Goal: Task Accomplishment & Management: Manage account settings

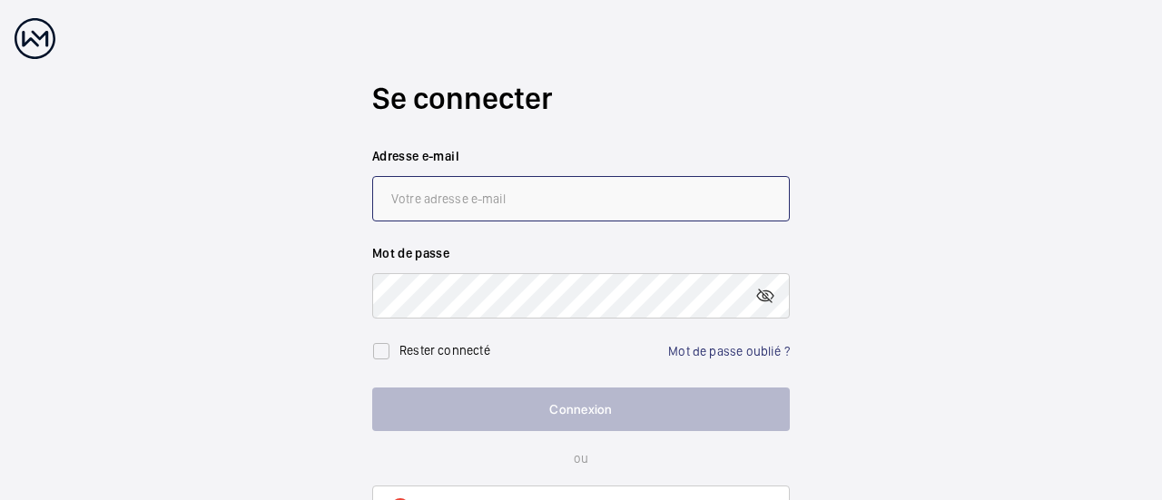
click at [505, 197] on input "email" at bounding box center [581, 198] width 418 height 45
type input "[EMAIL_ADDRESS][DOMAIN_NAME]"
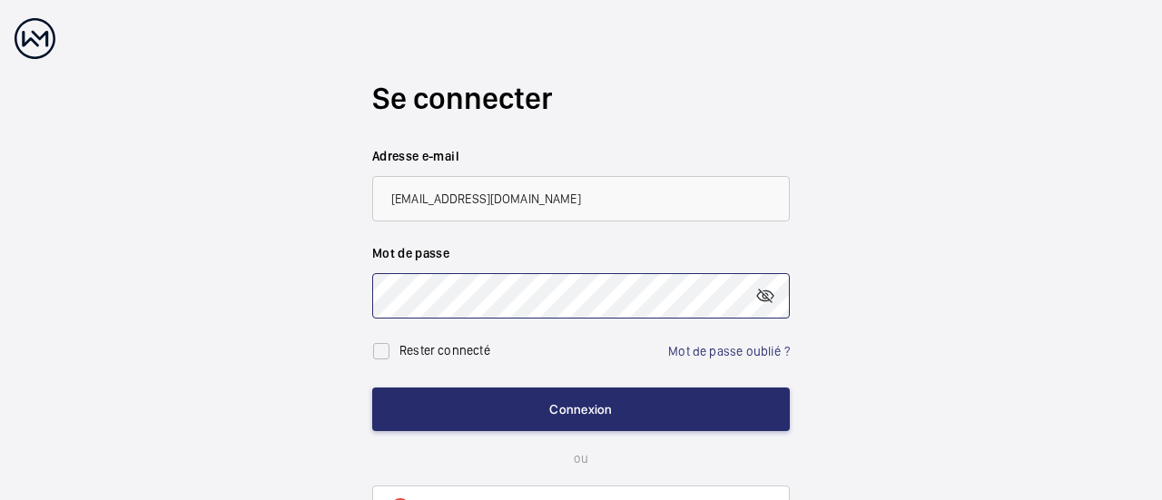
click at [372, 388] on button "Connexion" at bounding box center [581, 410] width 418 height 44
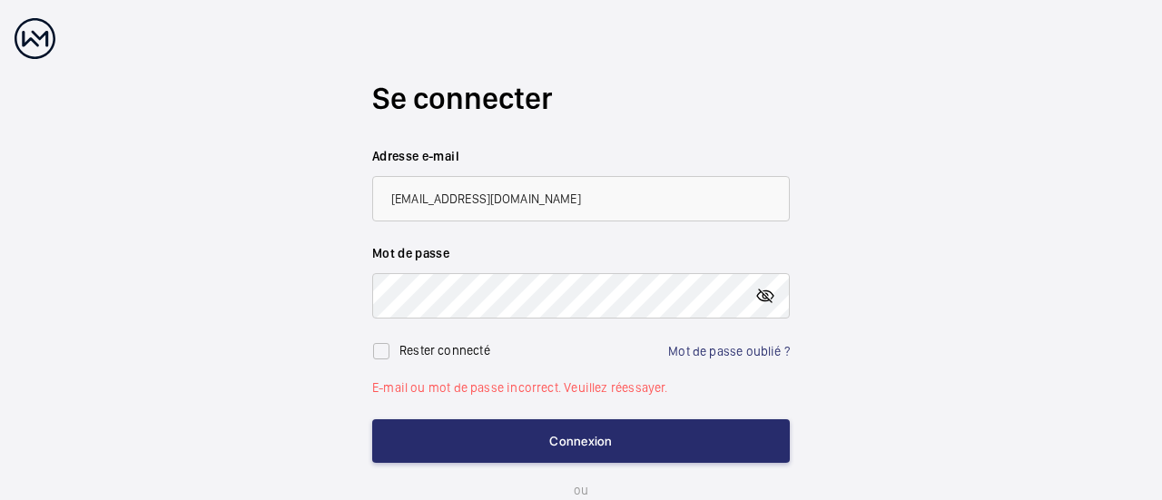
click at [766, 292] on mat-icon at bounding box center [766, 296] width 22 height 22
click at [372, 420] on button "Connexion" at bounding box center [581, 442] width 418 height 44
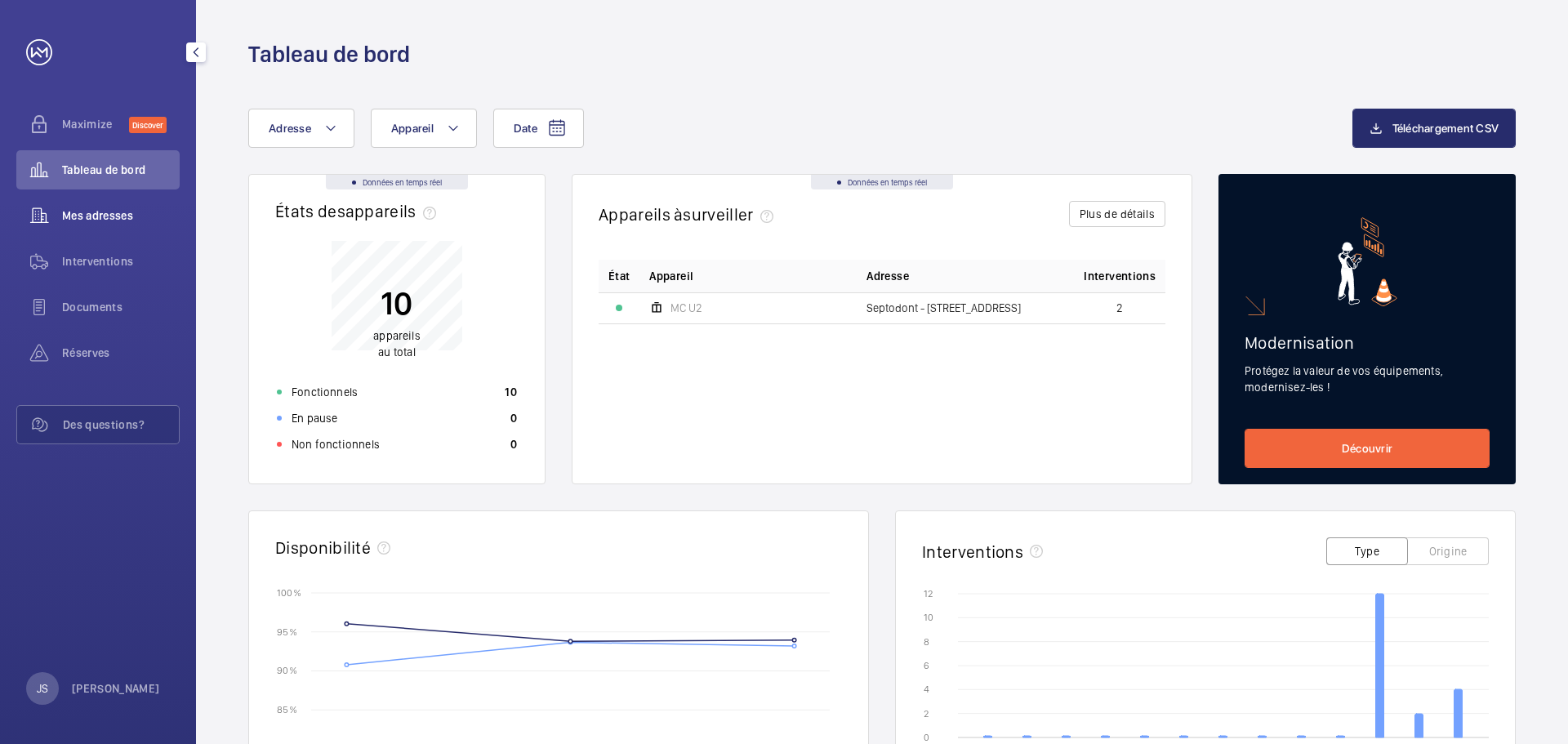
click at [106, 202] on div "Mes adresses" at bounding box center [98, 216] width 164 height 40
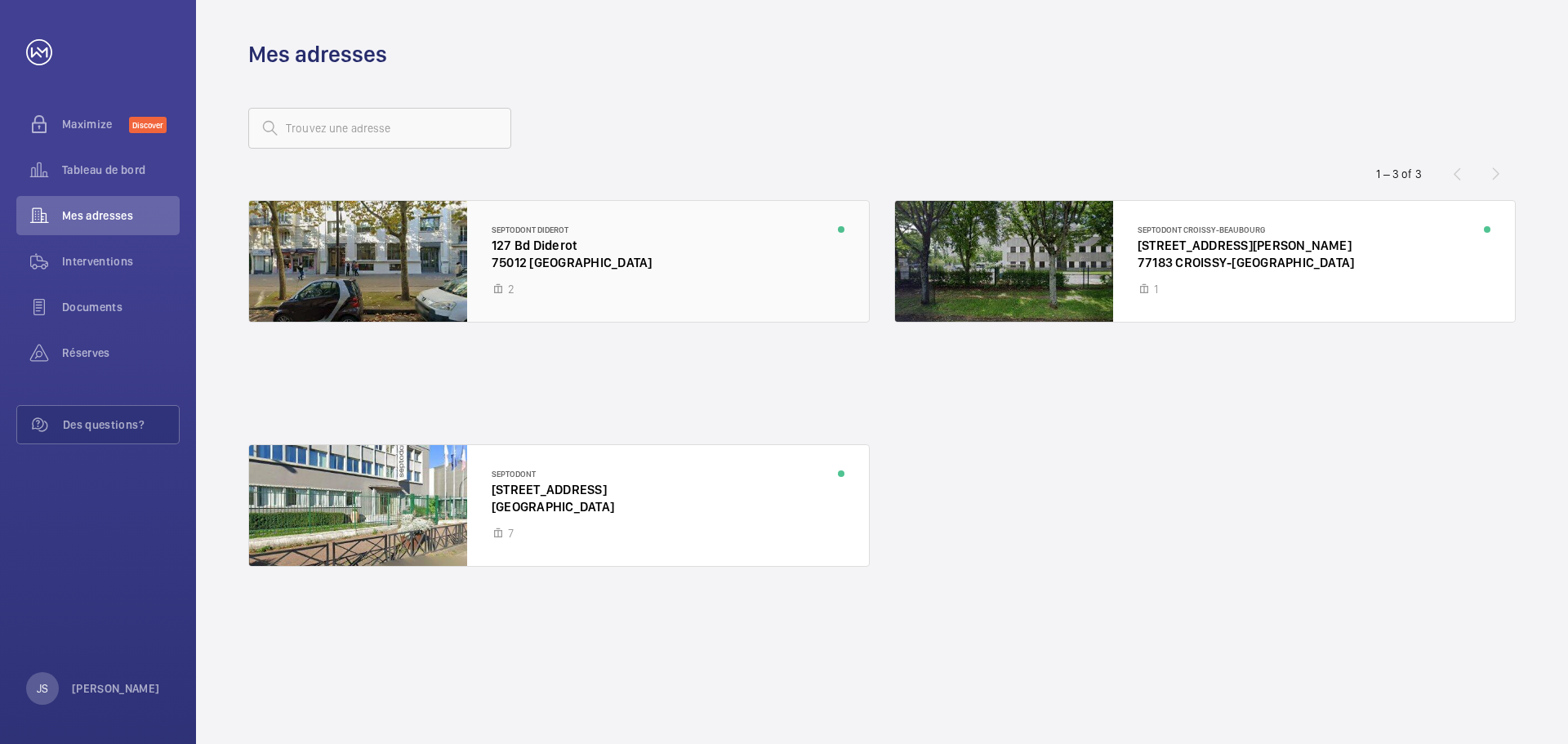
click at [376, 247] on div at bounding box center [558, 261] width 619 height 121
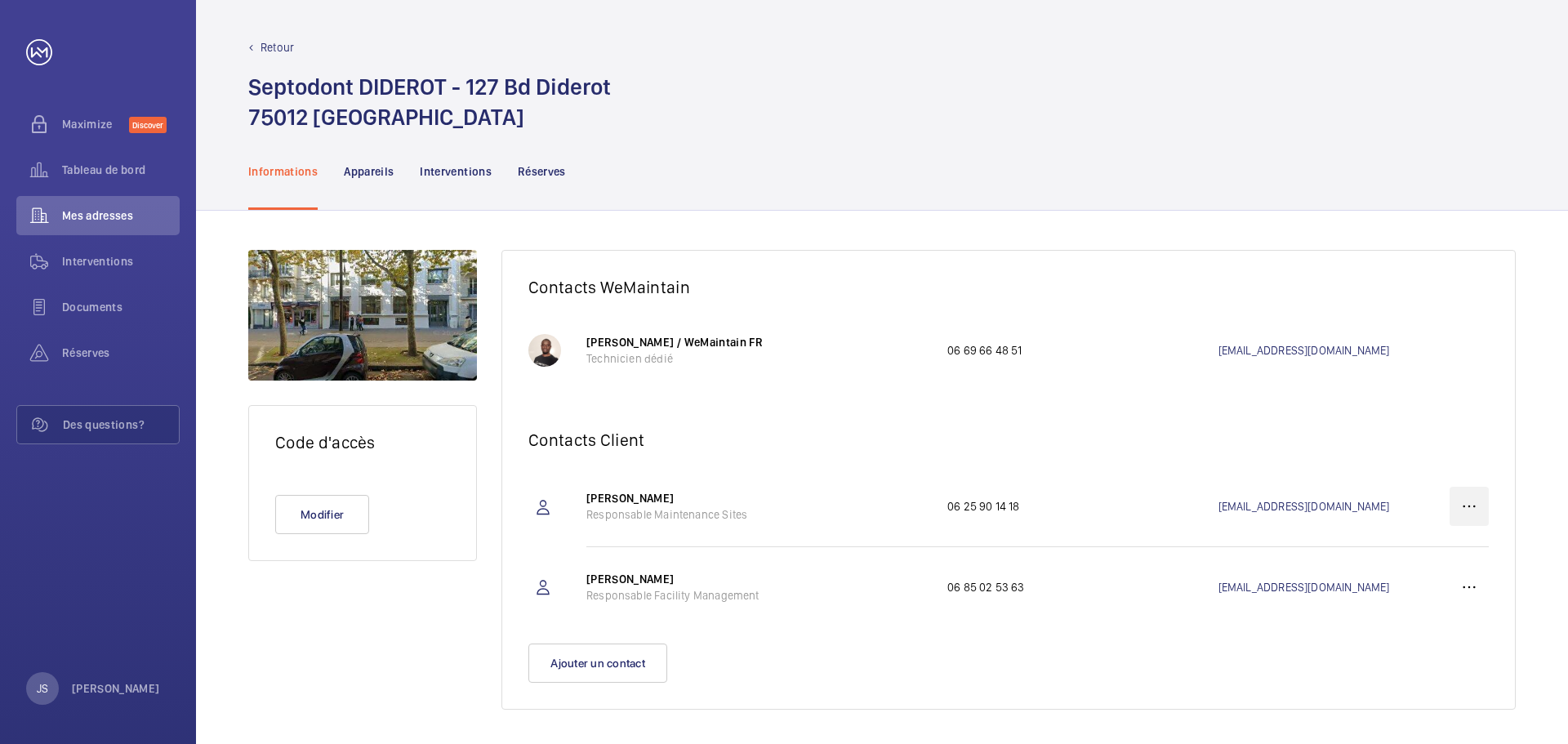
click at [1044, 449] on wm-front-icon-button at bounding box center [1469, 506] width 40 height 40
click at [1044, 449] on p "Modifier" at bounding box center [1439, 558] width 64 height 16
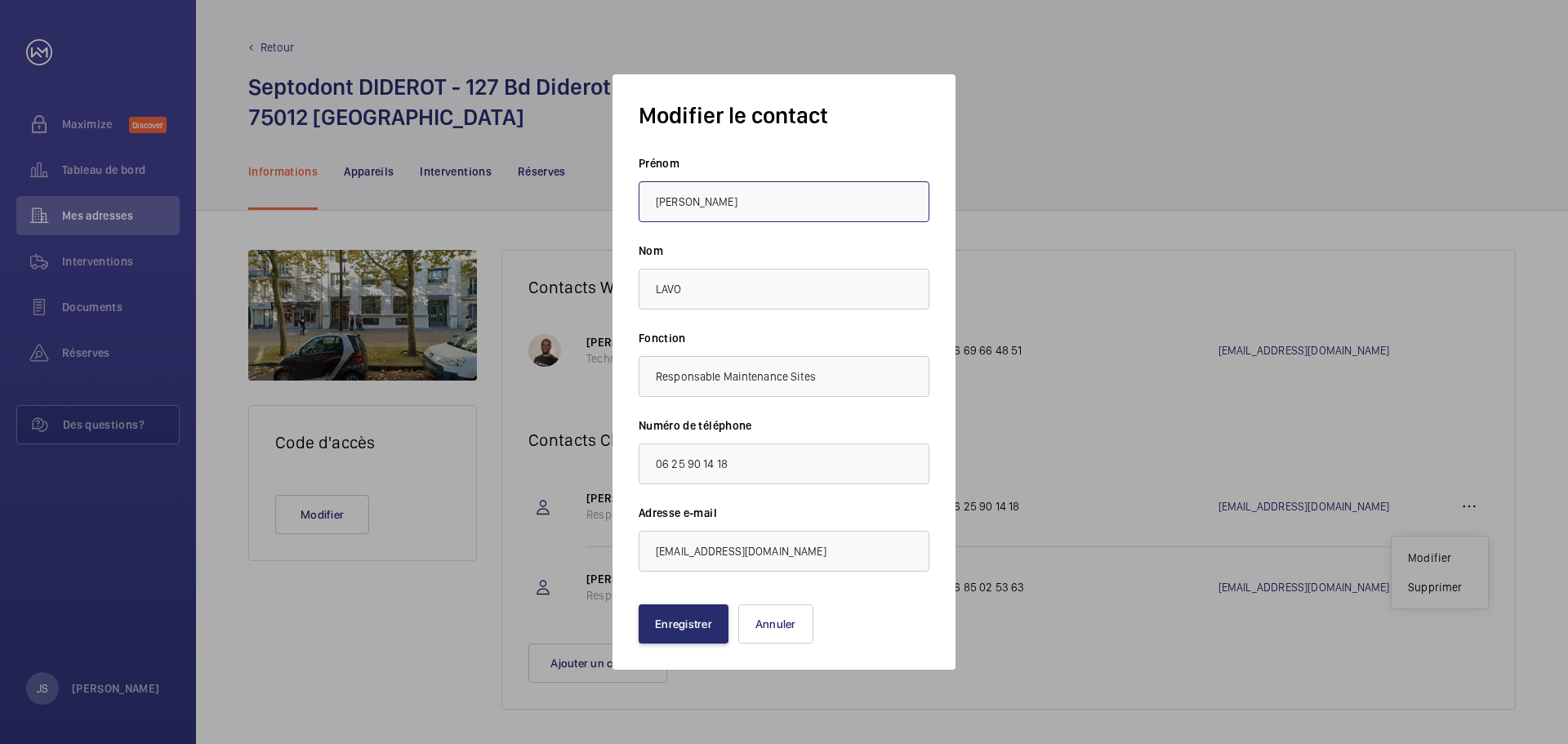
drag, startPoint x: 636, startPoint y: 193, endPoint x: 601, endPoint y: 193, distance: 35.0
click at [601, 193] on mat-dialog-container "Modifier le contact Prénom [PERSON_NAME] Fonction Responsable Maintenance Sites…" at bounding box center [784, 372] width 392 height 645
drag, startPoint x: 692, startPoint y: 203, endPoint x: 577, endPoint y: 204, distance: 115.0
click at [577, 203] on div "Modifier le contact Prénom [PERSON_NAME] Fonction Responsable Maintenance Sites…" at bounding box center [784, 372] width 1568 height 744
drag, startPoint x: 681, startPoint y: 205, endPoint x: 619, endPoint y: 200, distance: 62.2
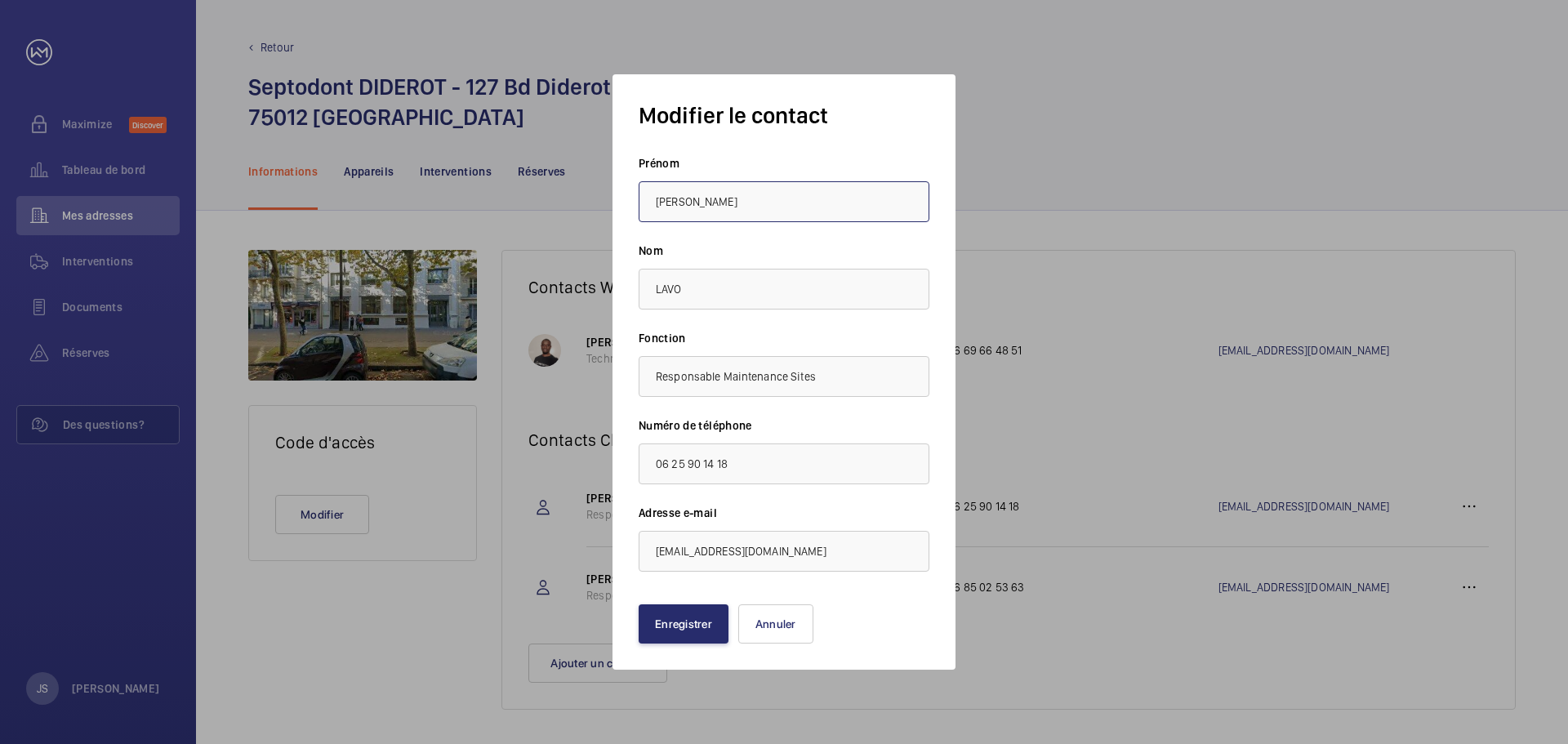
click at [619, 200] on div "Modifier le contact Prénom [PERSON_NAME] Fonction Responsable Maintenance Sites…" at bounding box center [783, 372] width 343 height 596
type input "[PERSON_NAME]"
click at [682, 449] on button "Enregistrer" at bounding box center [683, 624] width 90 height 40
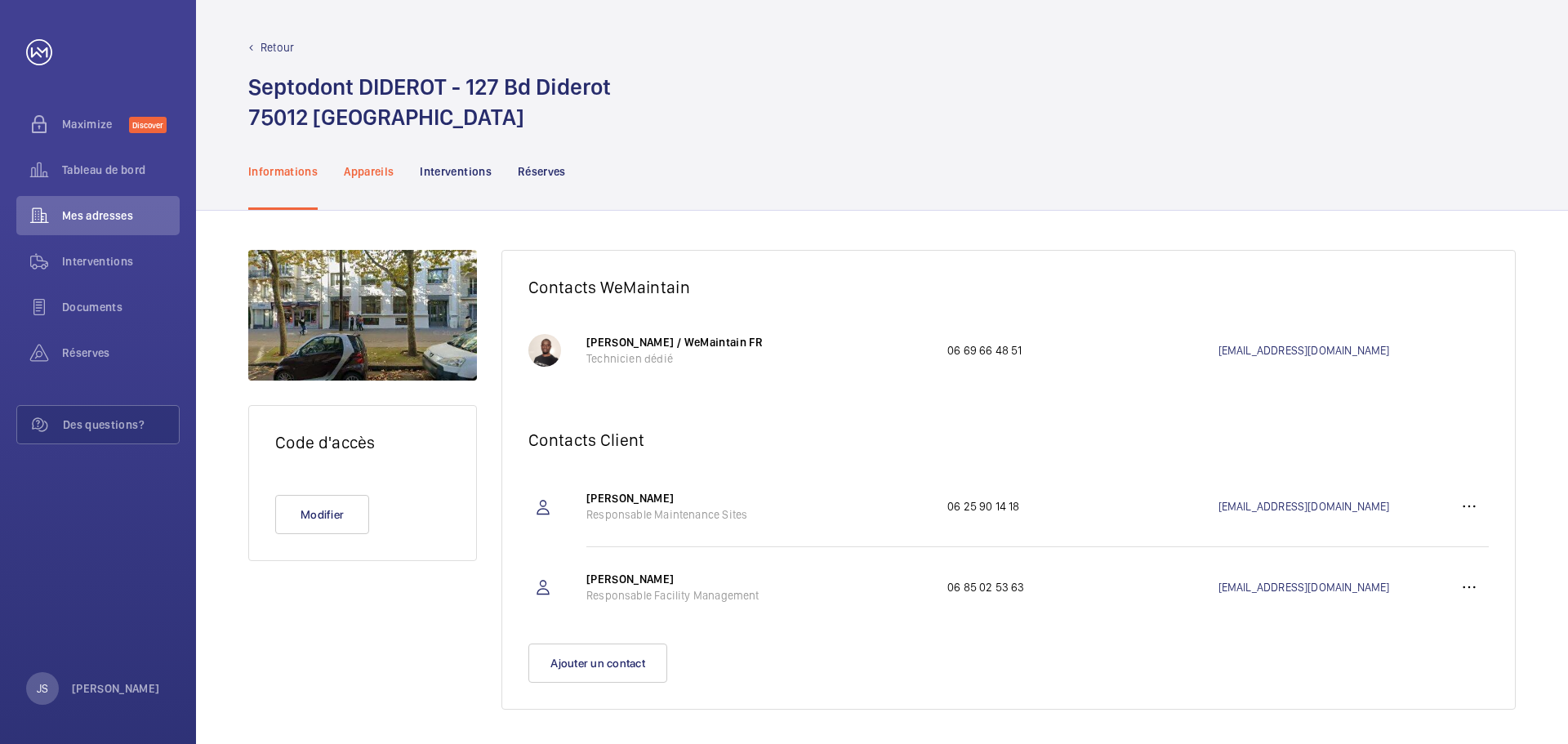
click at [351, 175] on p "Appareils" at bounding box center [368, 172] width 49 height 16
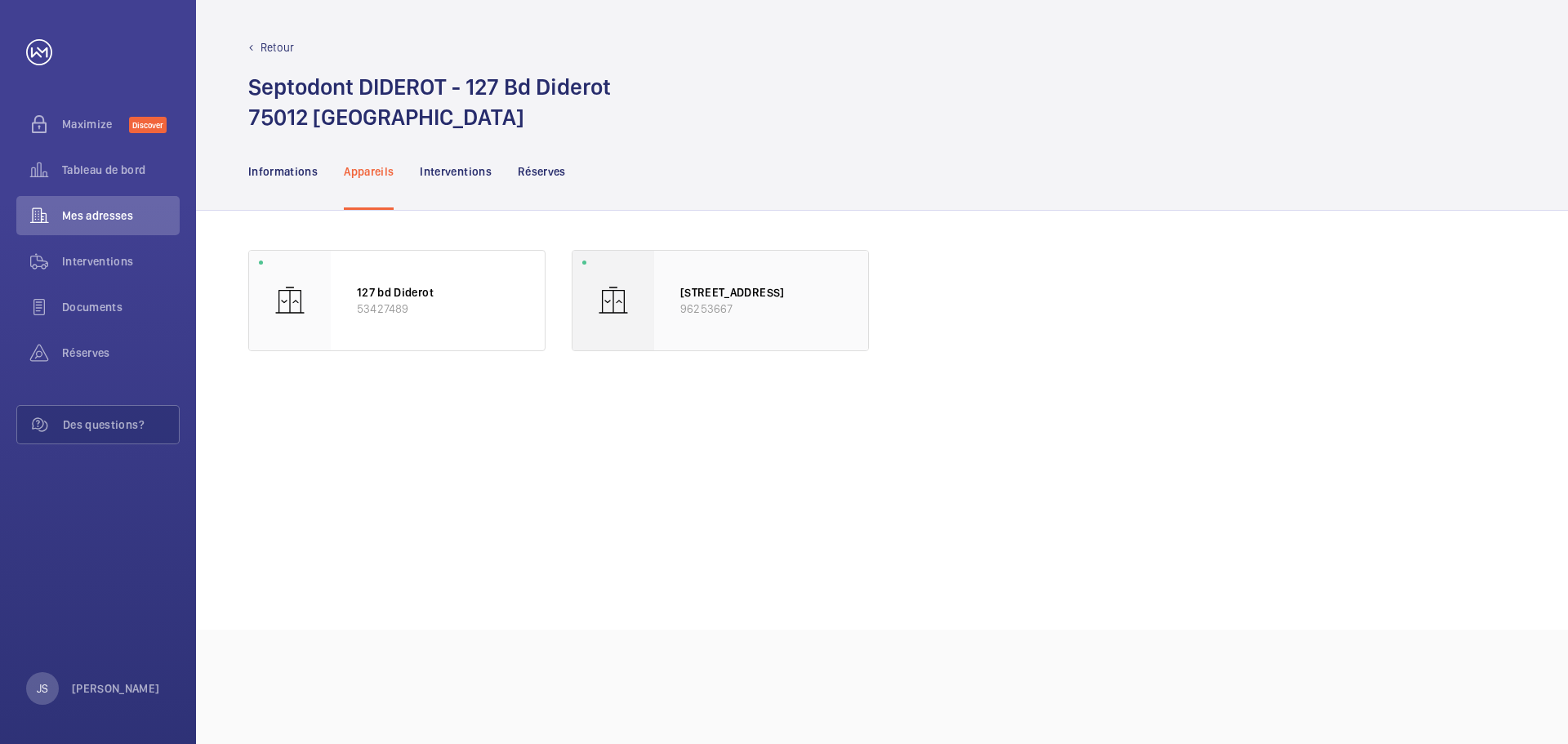
click at [725, 297] on p "[STREET_ADDRESS]" at bounding box center [761, 292] width 162 height 16
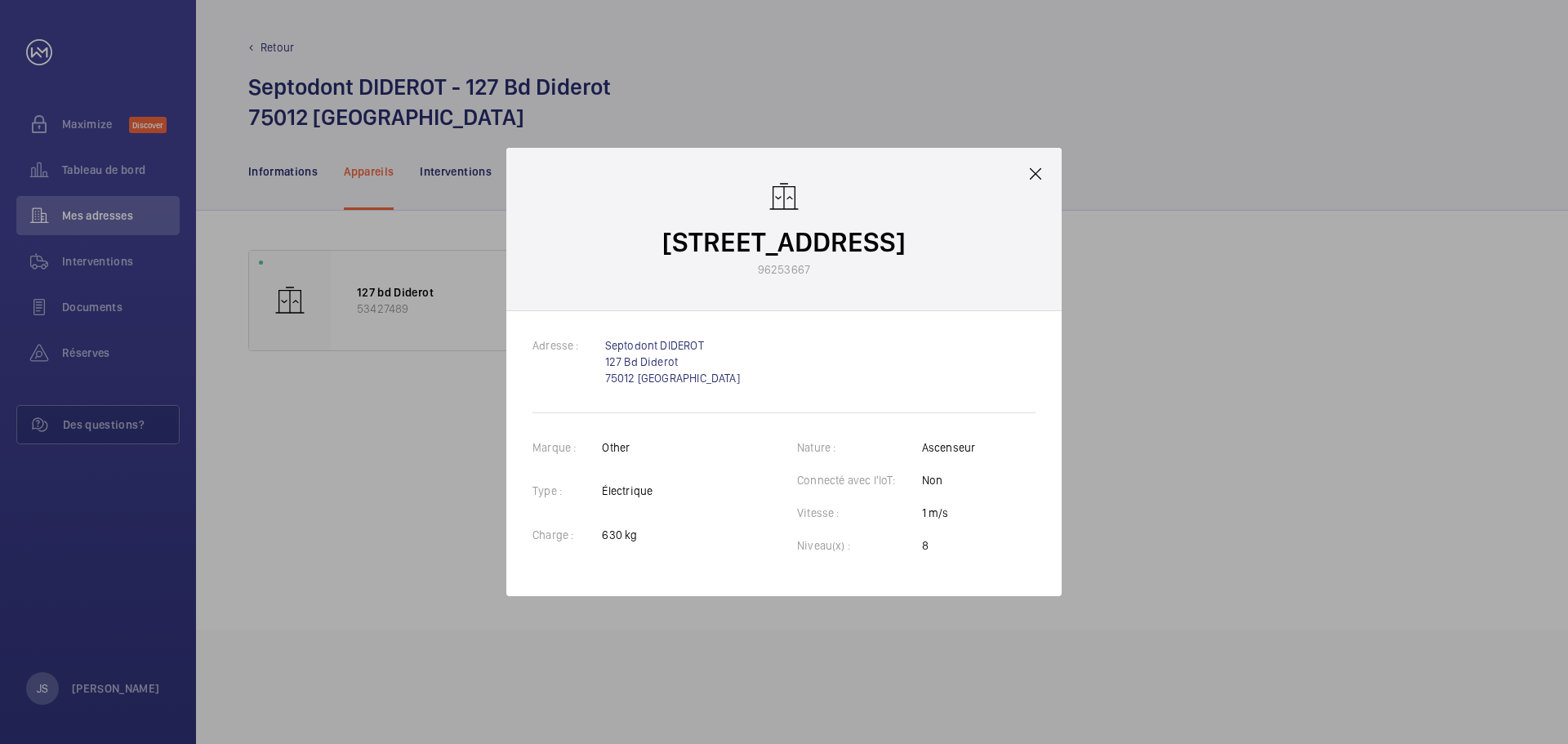
click at [1044, 170] on mat-icon at bounding box center [1036, 175] width 20 height 20
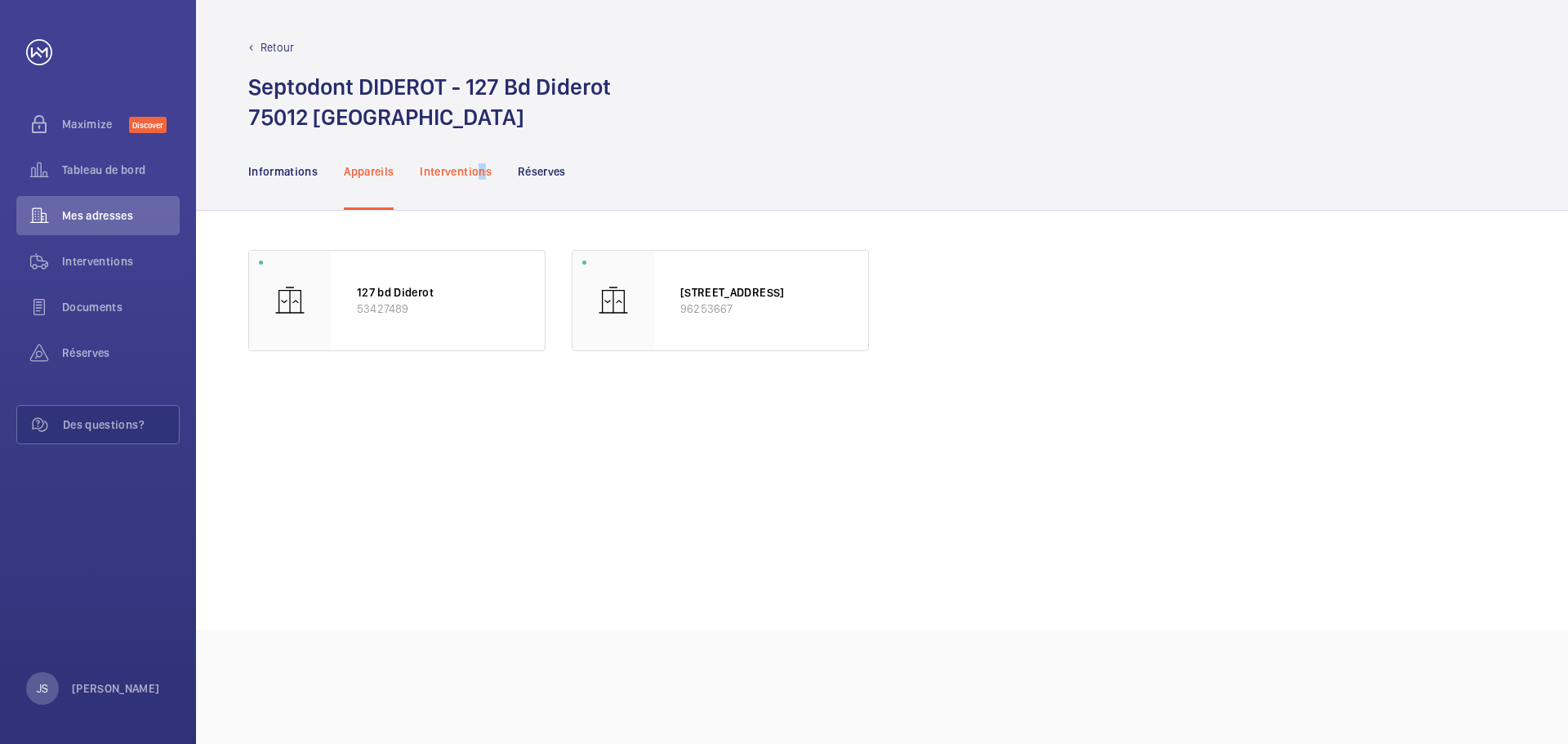
click at [482, 172] on p "Interventions" at bounding box center [456, 172] width 72 height 16
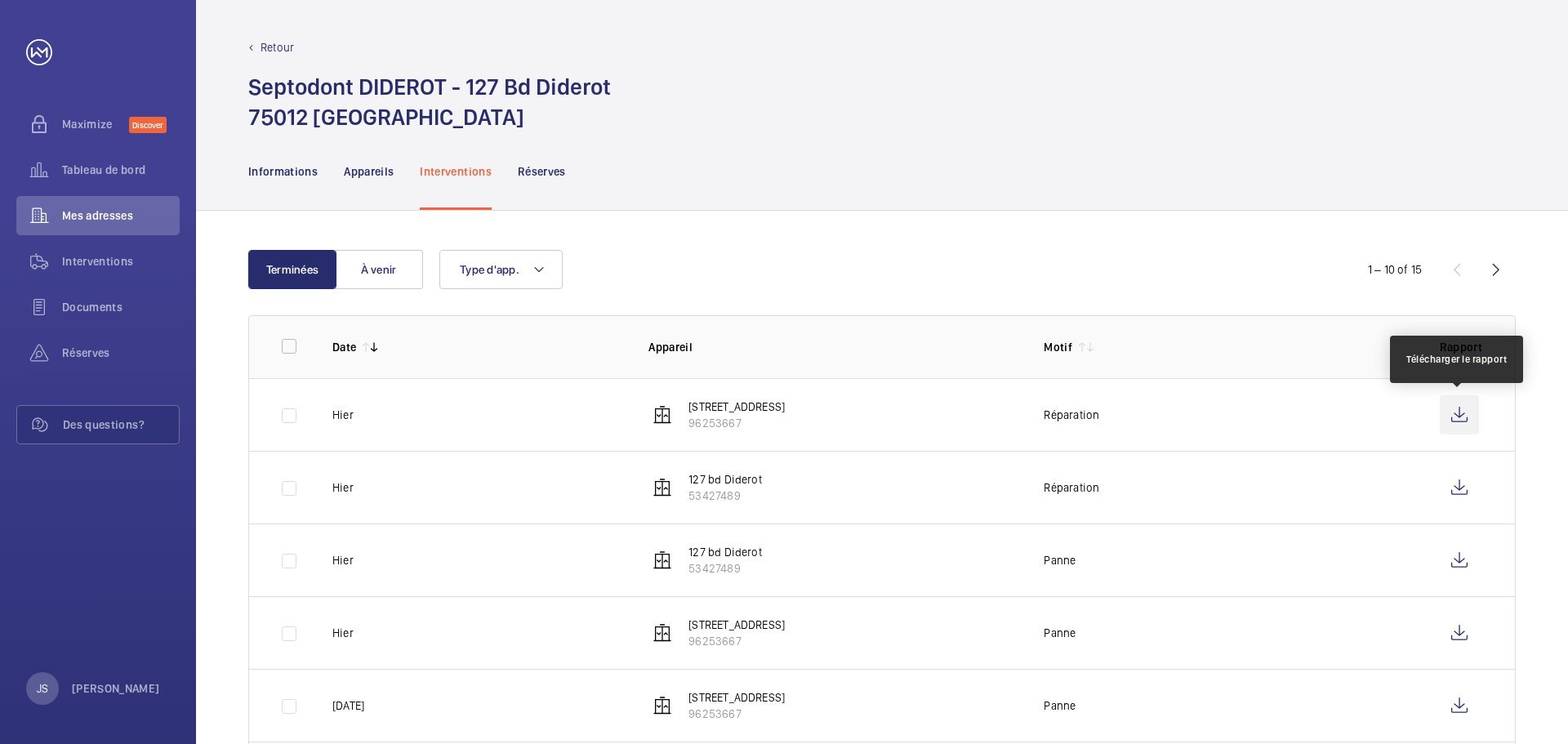
click at [1044, 414] on wm-front-icon-button at bounding box center [1459, 416] width 40 height 40
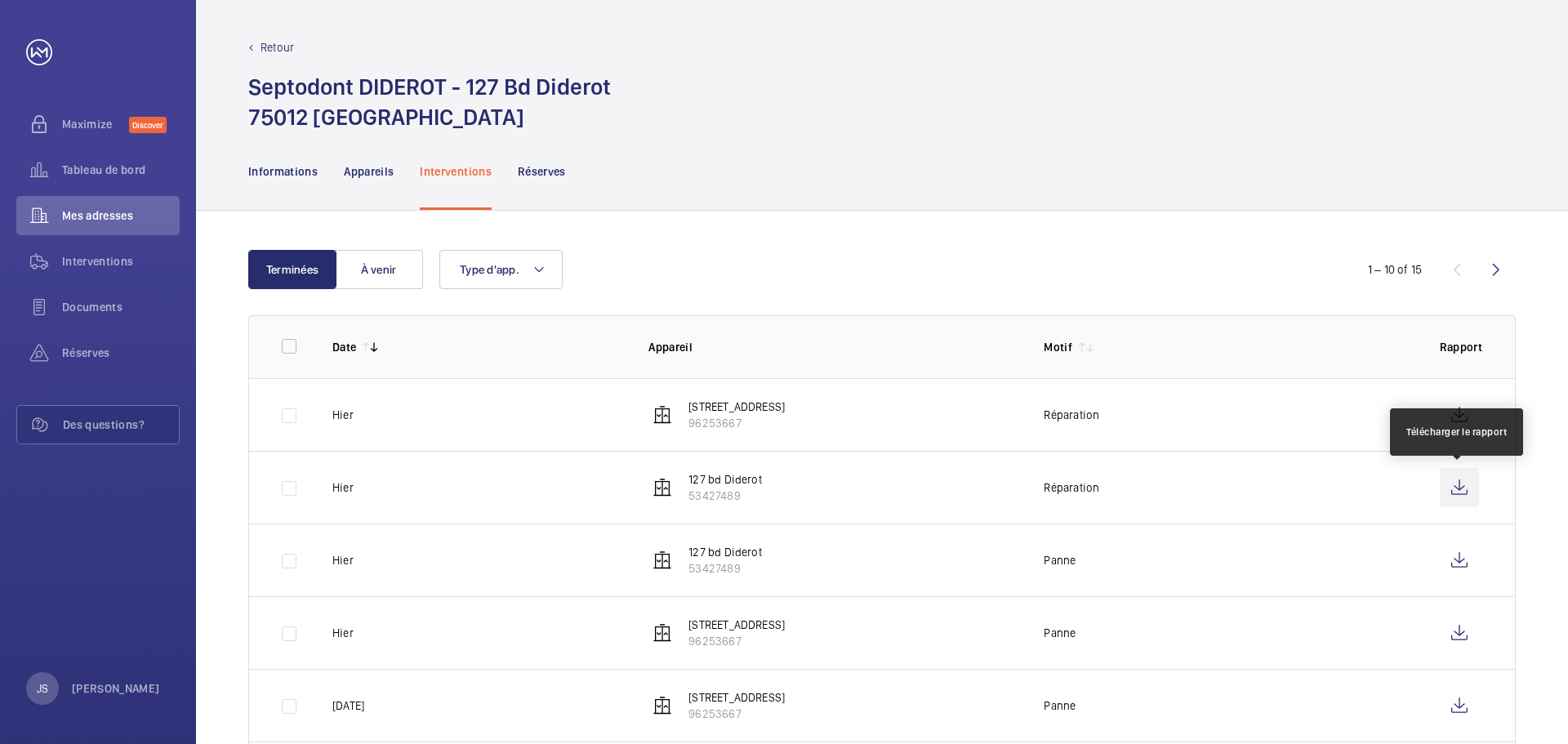
click at [1044, 449] on wm-front-icon-button at bounding box center [1459, 488] width 40 height 40
click at [70, 267] on span "Interventions" at bounding box center [120, 262] width 118 height 16
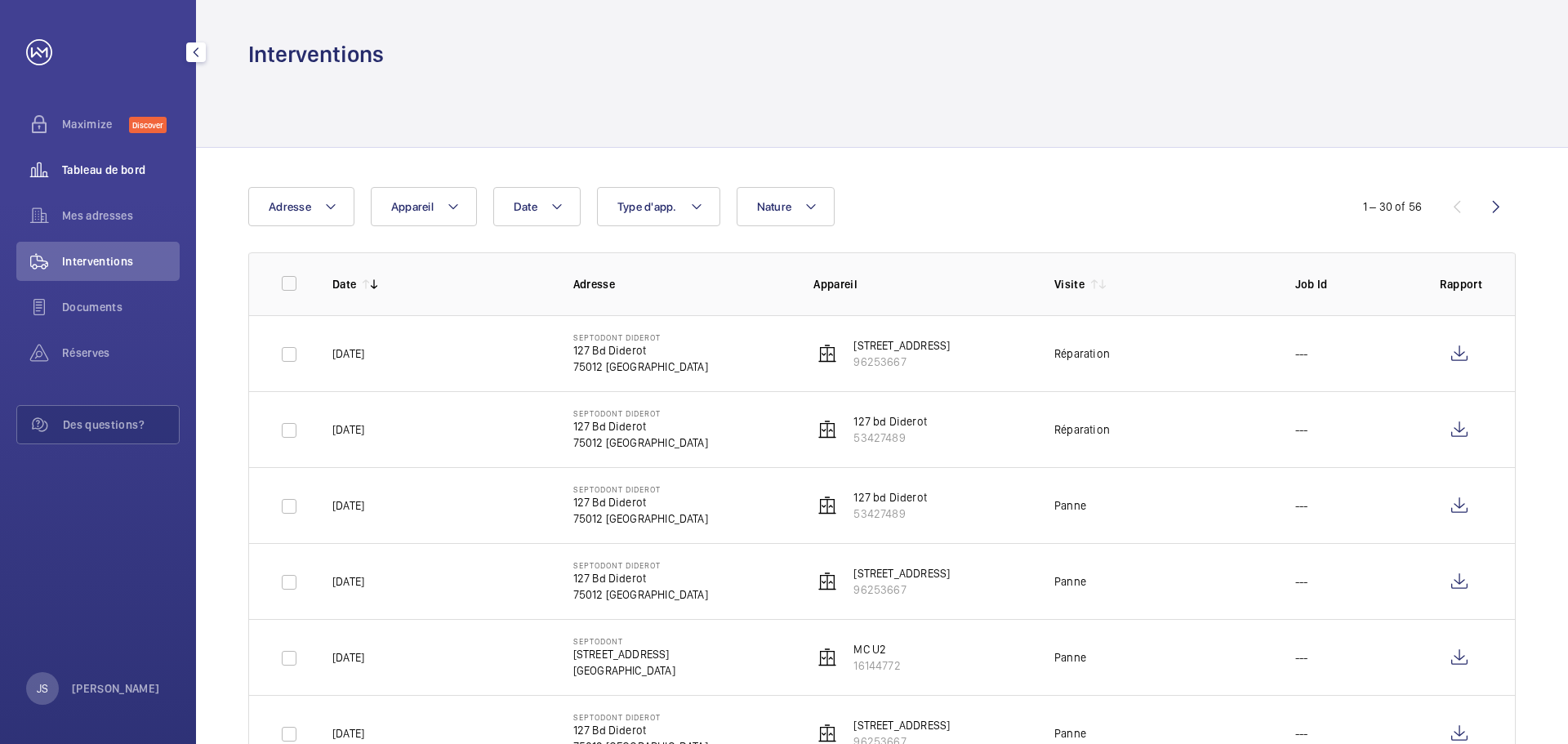
click at [104, 174] on span "Tableau de bord" at bounding box center [120, 170] width 118 height 16
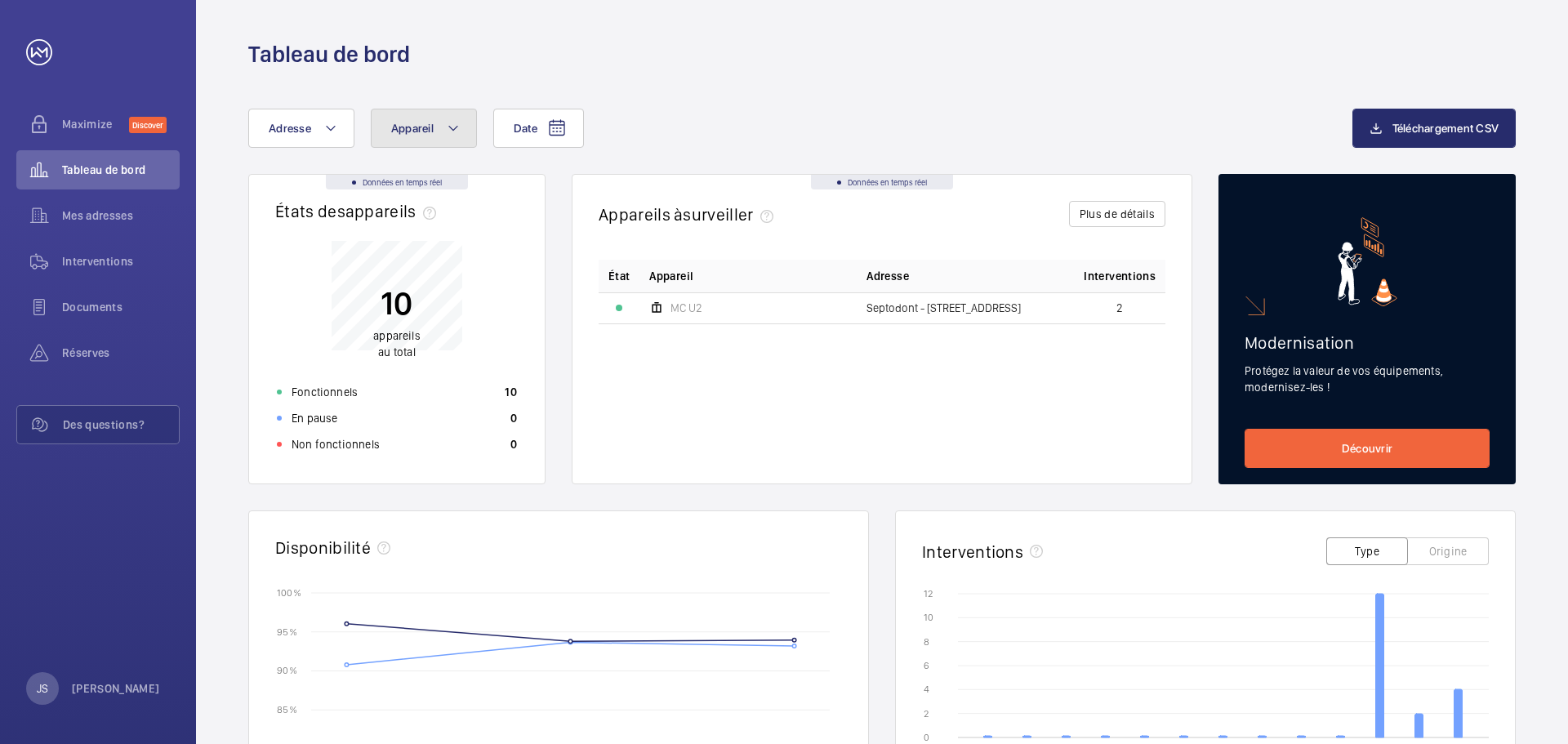
click at [420, 122] on span "Appareil" at bounding box center [412, 128] width 42 height 13
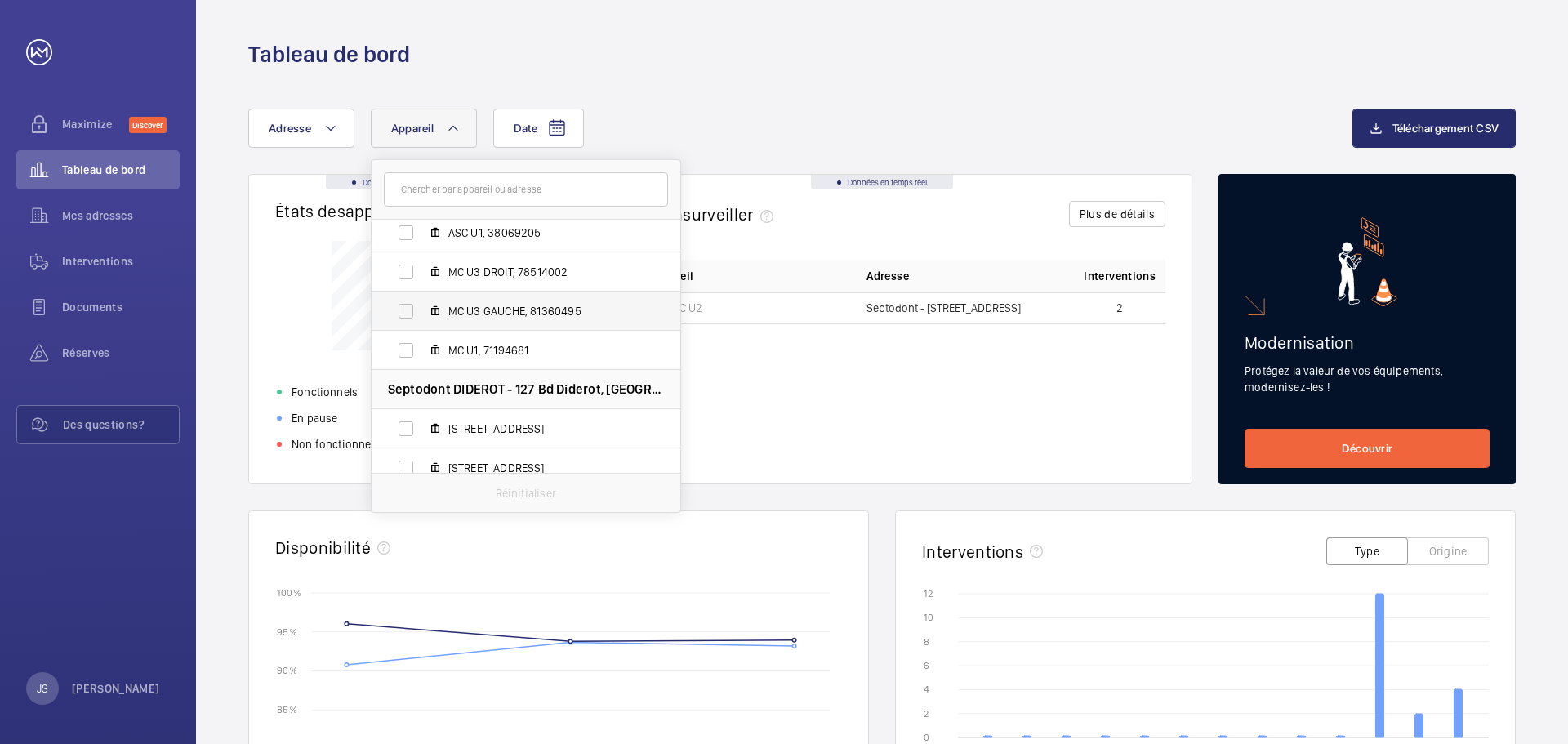
scroll to position [245, 0]
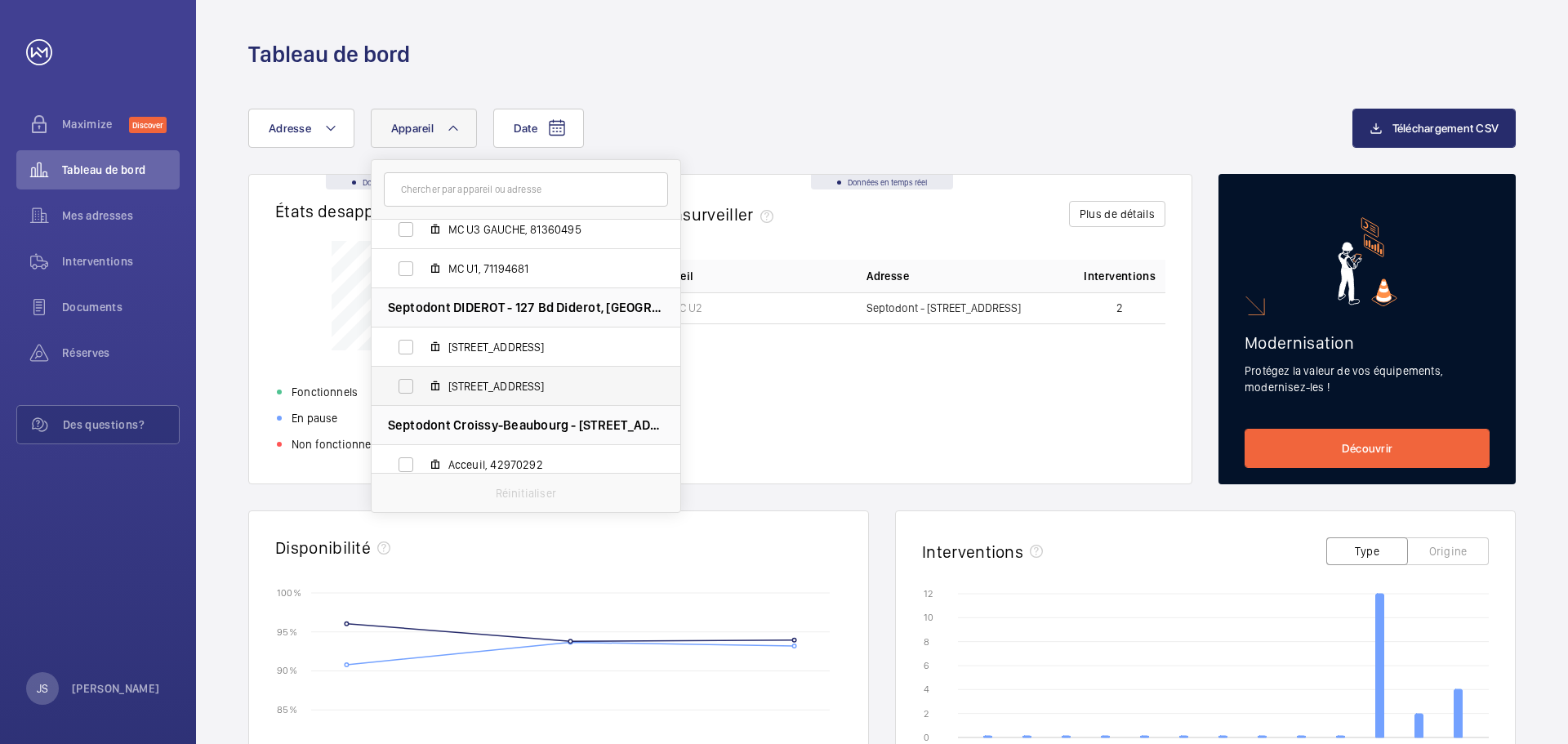
click at [556, 383] on span "[STREET_ADDRESS]" at bounding box center [543, 386] width 190 height 16
click at [423, 383] on input "[STREET_ADDRESS]" at bounding box center [405, 386] width 32 height 32
checkbox input "true"
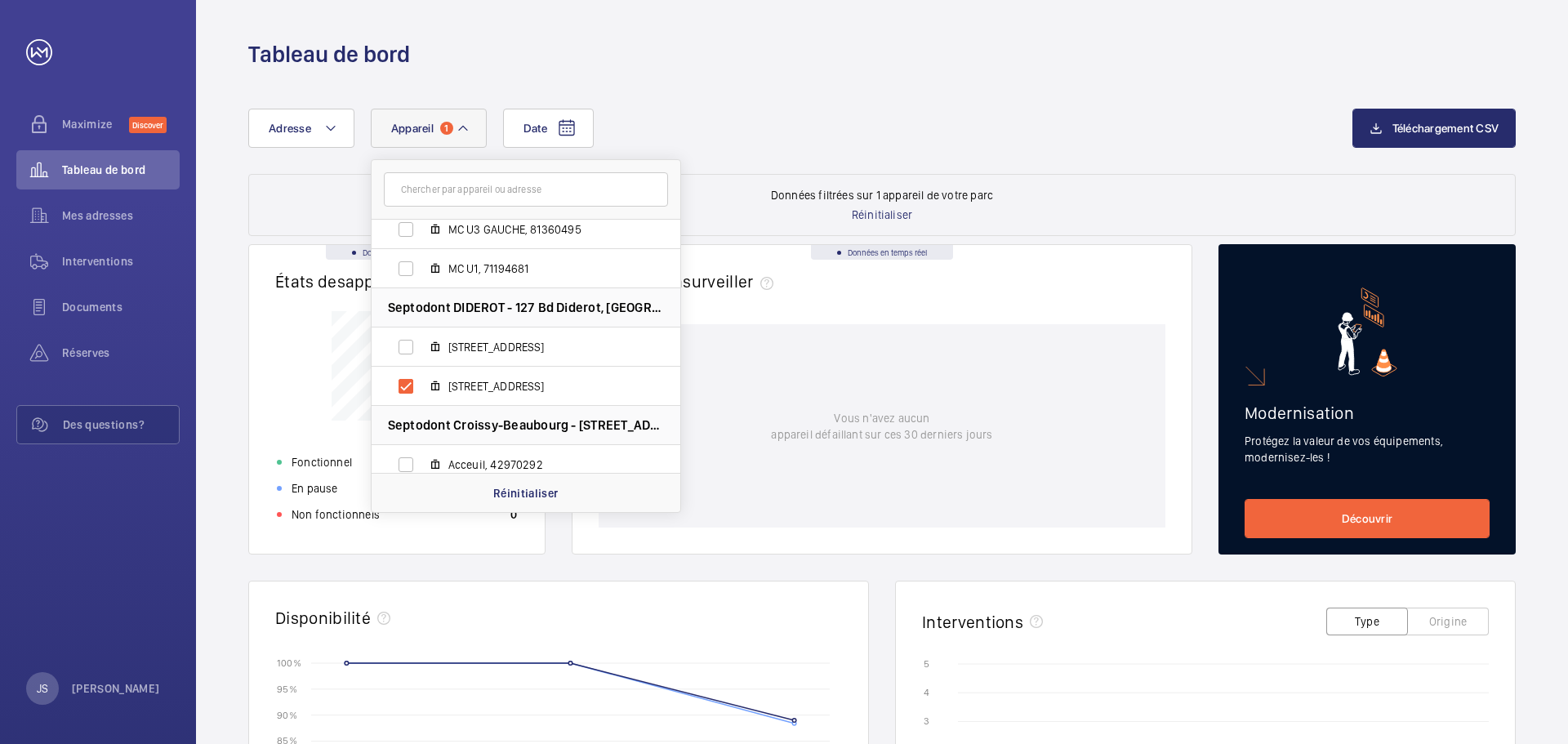
click at [1044, 129] on div "Date Adresse Appareil 1 Septodont - [STREET_ADDRESS][GEOGRAPHIC_DATA] ASC ADMIN…" at bounding box center [800, 129] width 1104 height 40
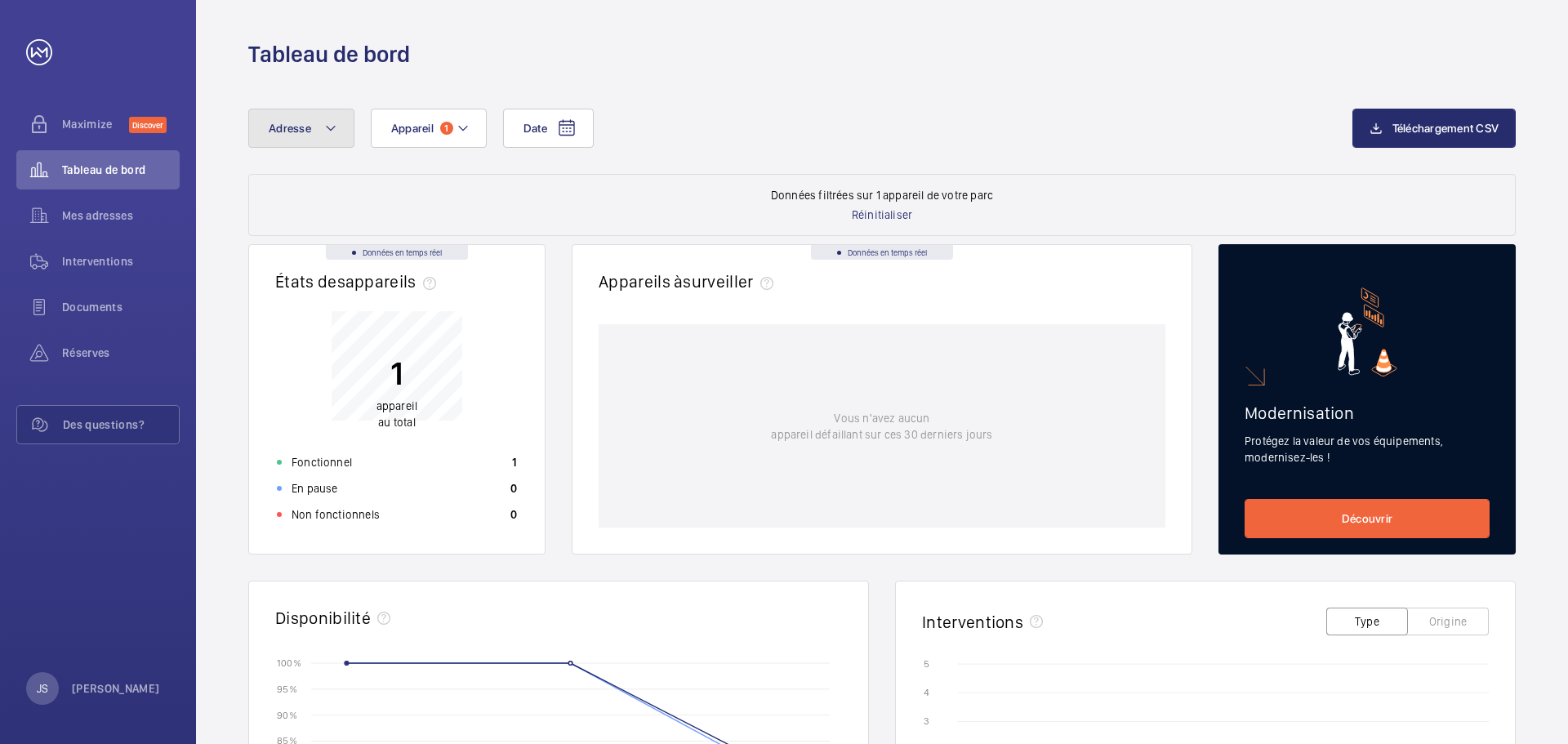
click at [334, 129] on mat-icon at bounding box center [331, 129] width 13 height 20
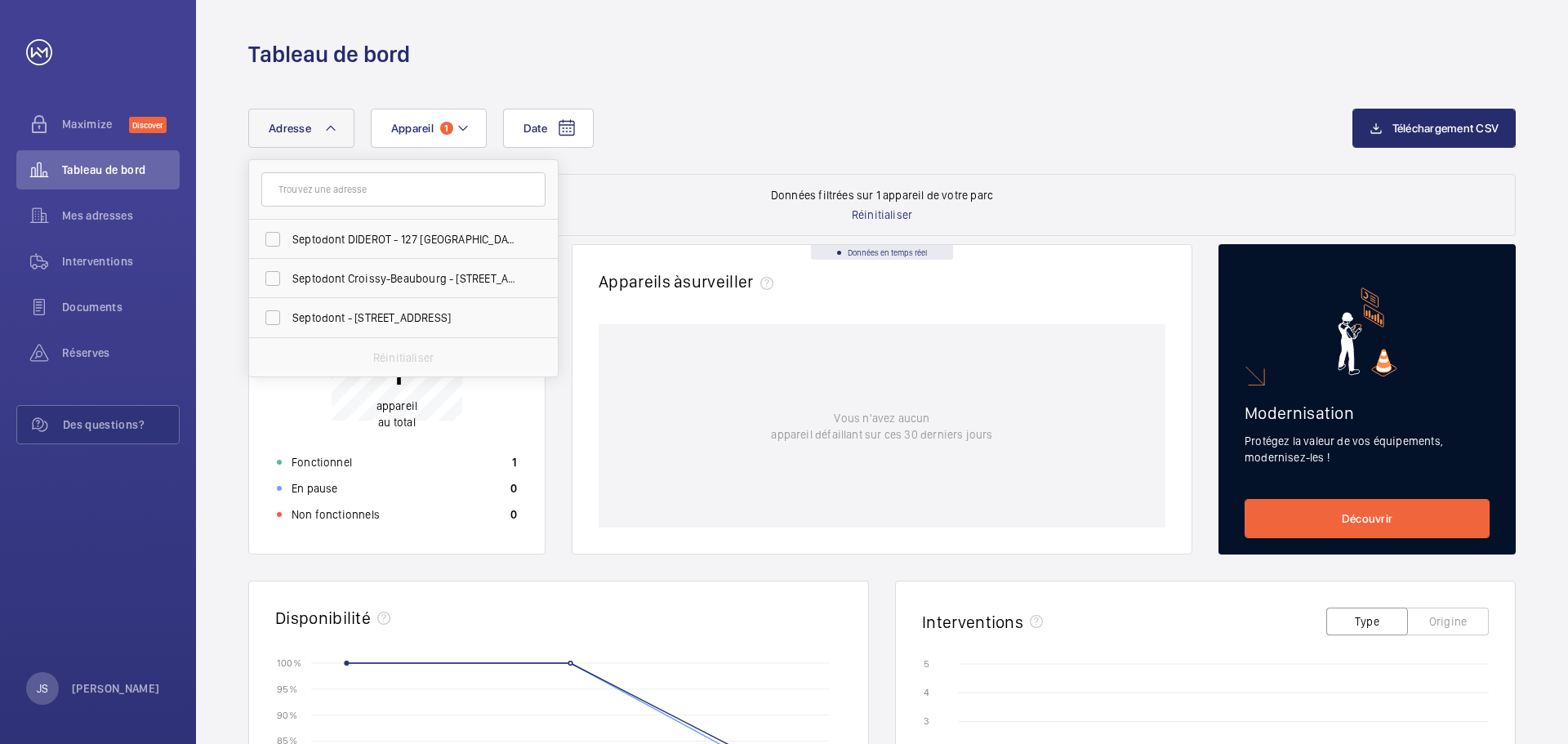
click at [370, 78] on div "Date Adresse Septodont DIDEROT - [GEOGRAPHIC_DATA] Septodont Croissy-Beaubourg …" at bounding box center [882, 668] width 1372 height 1197
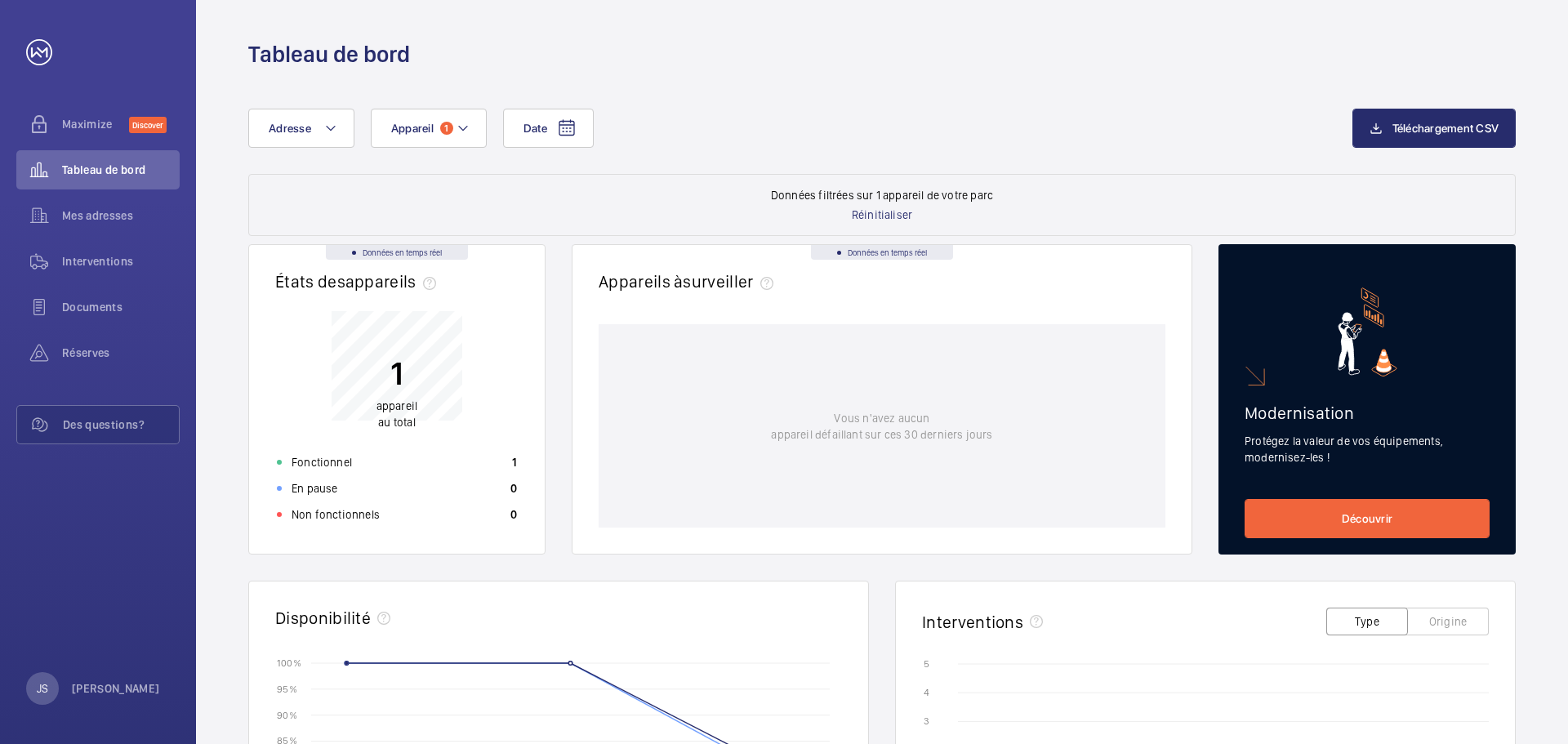
click at [1044, 65] on div "Tableau de bord" at bounding box center [881, 55] width 1267 height 31
click at [99, 217] on span "Mes adresses" at bounding box center [120, 216] width 118 height 16
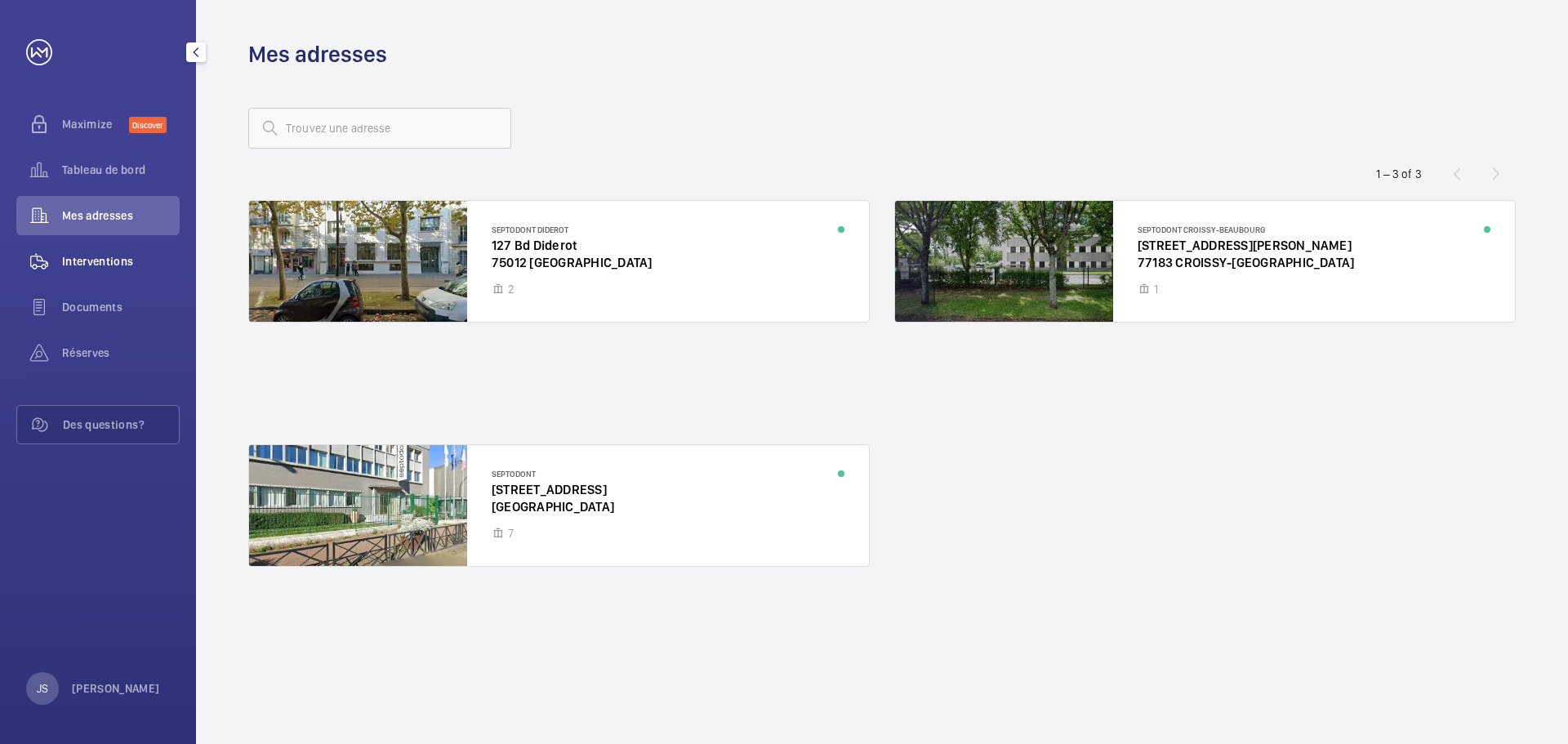
click at [111, 262] on span "Interventions" at bounding box center [120, 262] width 118 height 16
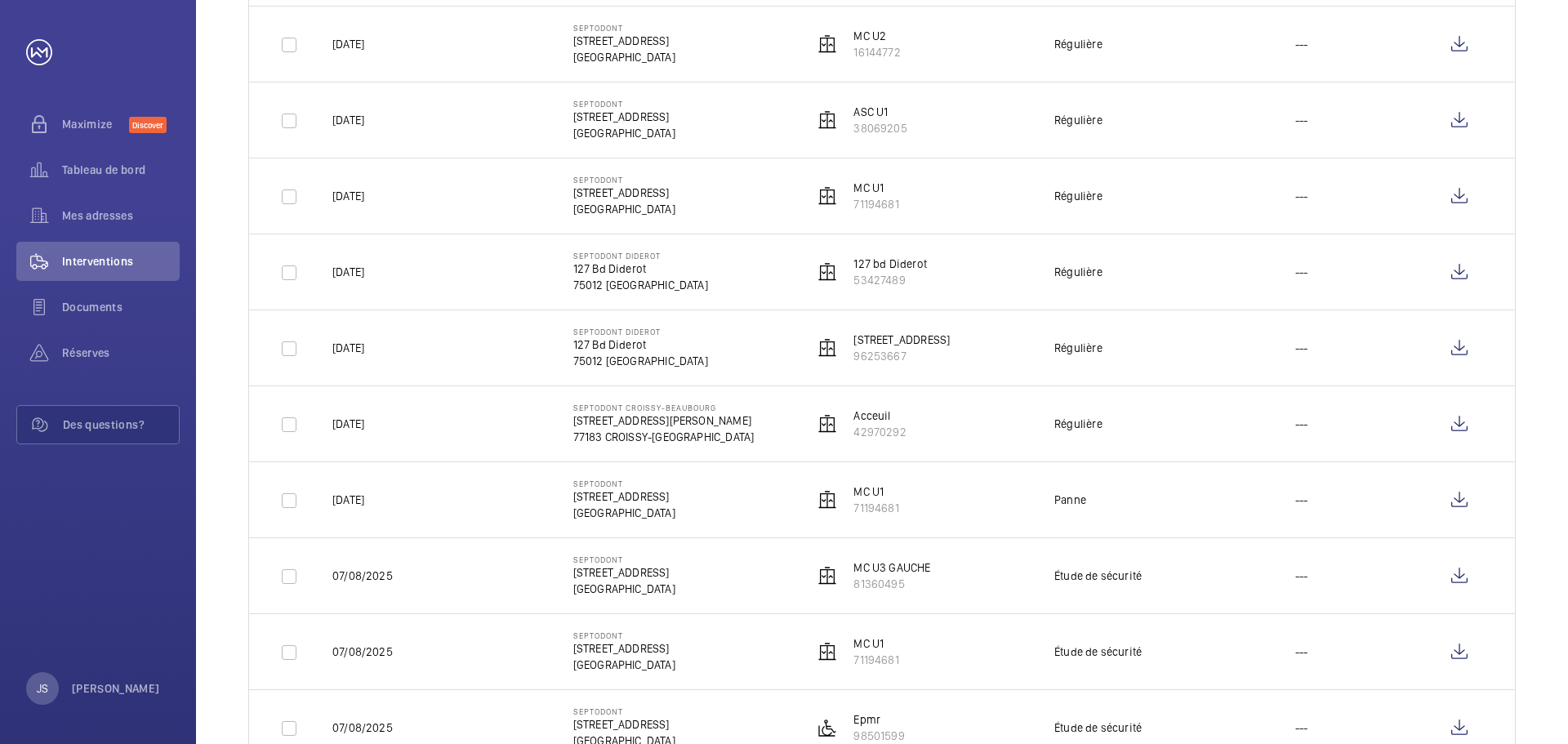
scroll to position [1225, 0]
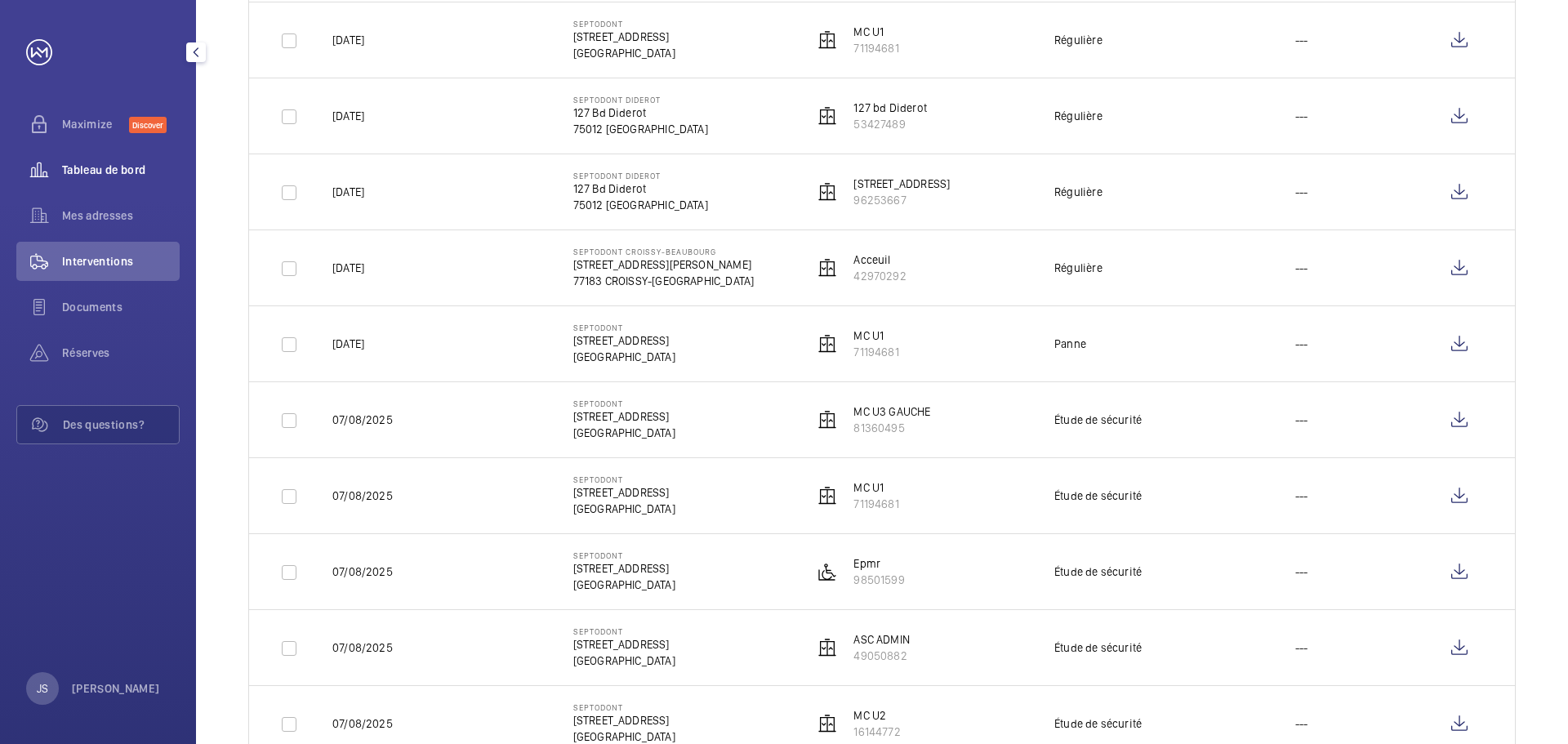
click at [102, 171] on span "Tableau de bord" at bounding box center [120, 170] width 118 height 16
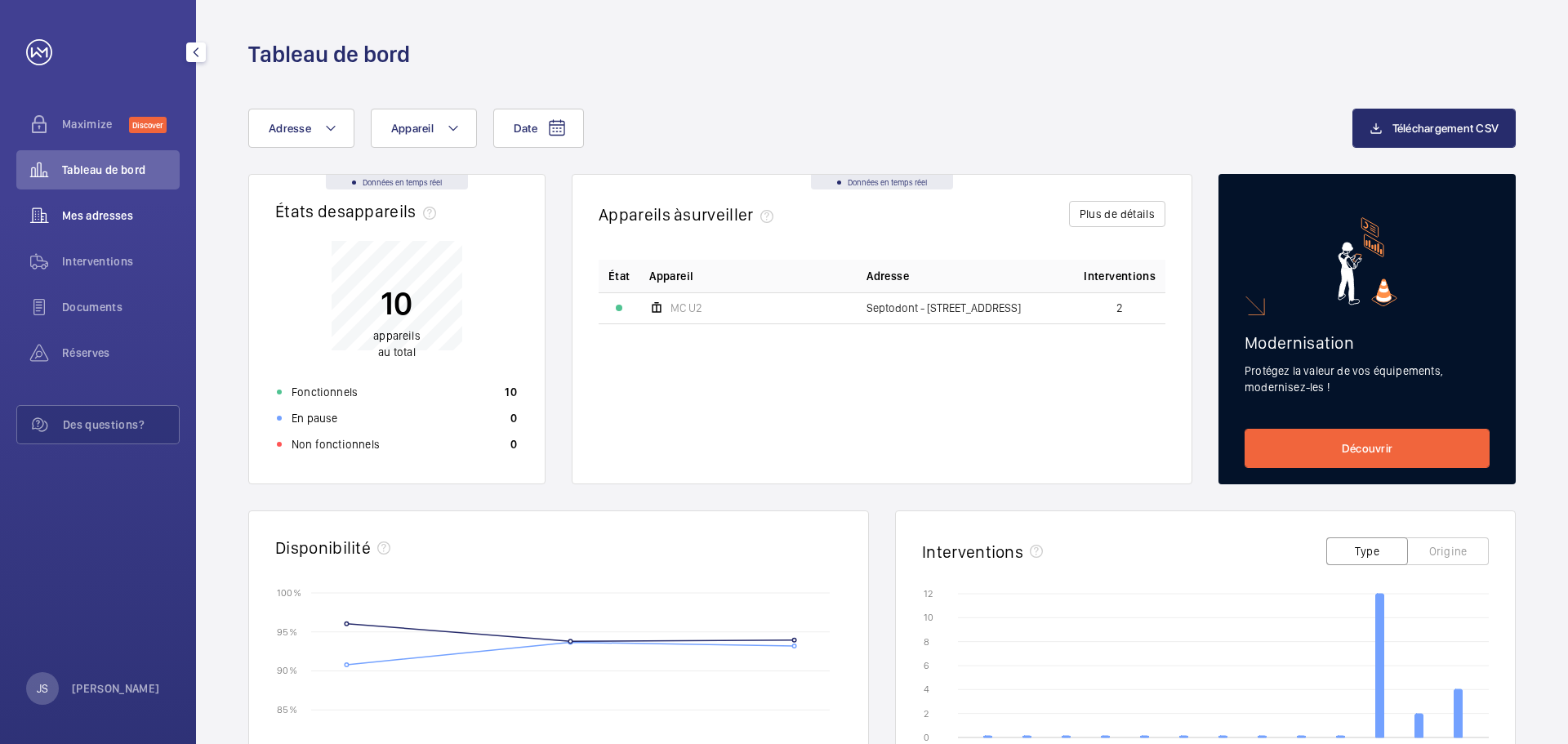
click at [103, 214] on span "Mes adresses" at bounding box center [120, 216] width 118 height 16
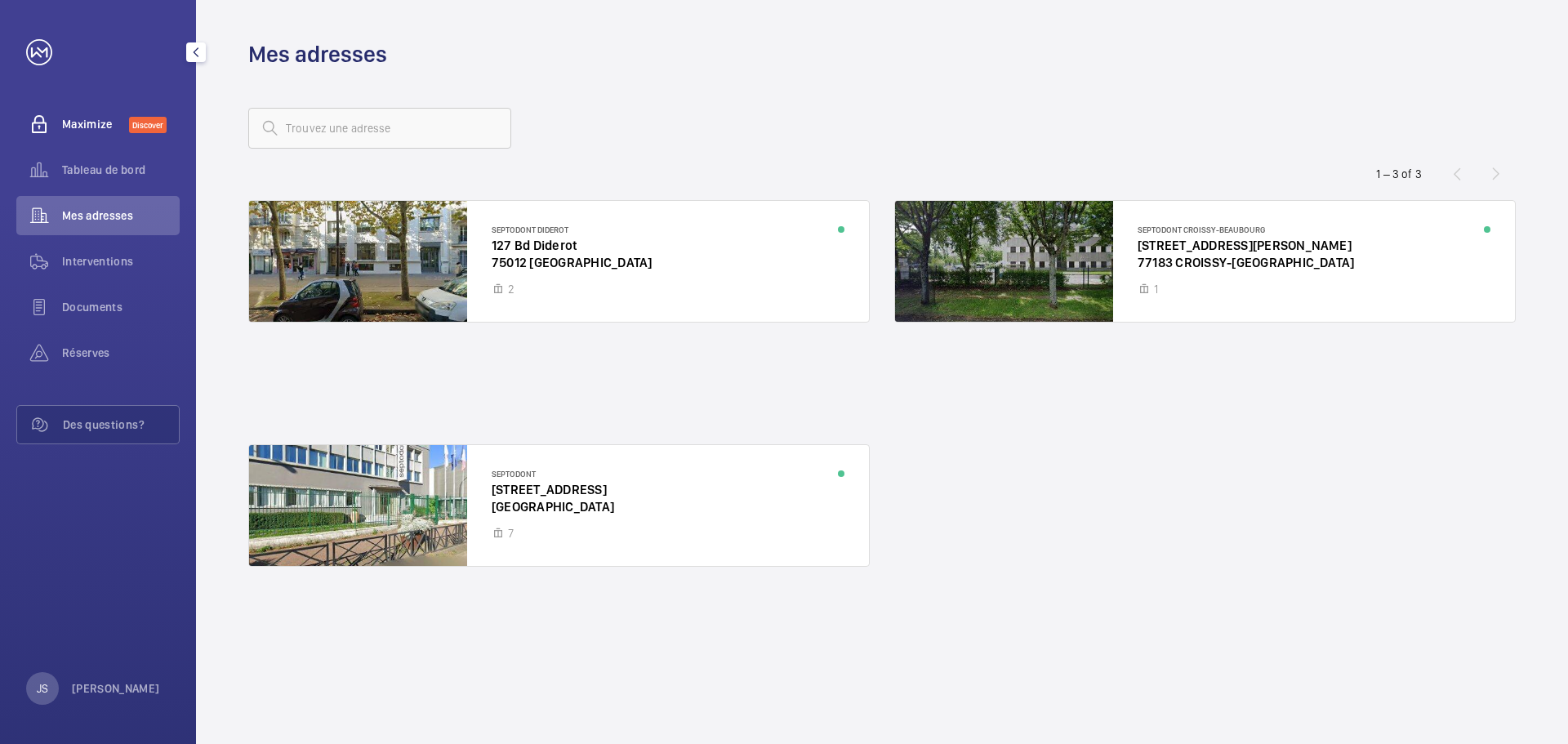
click at [63, 122] on span "Maximize" at bounding box center [95, 124] width 67 height 16
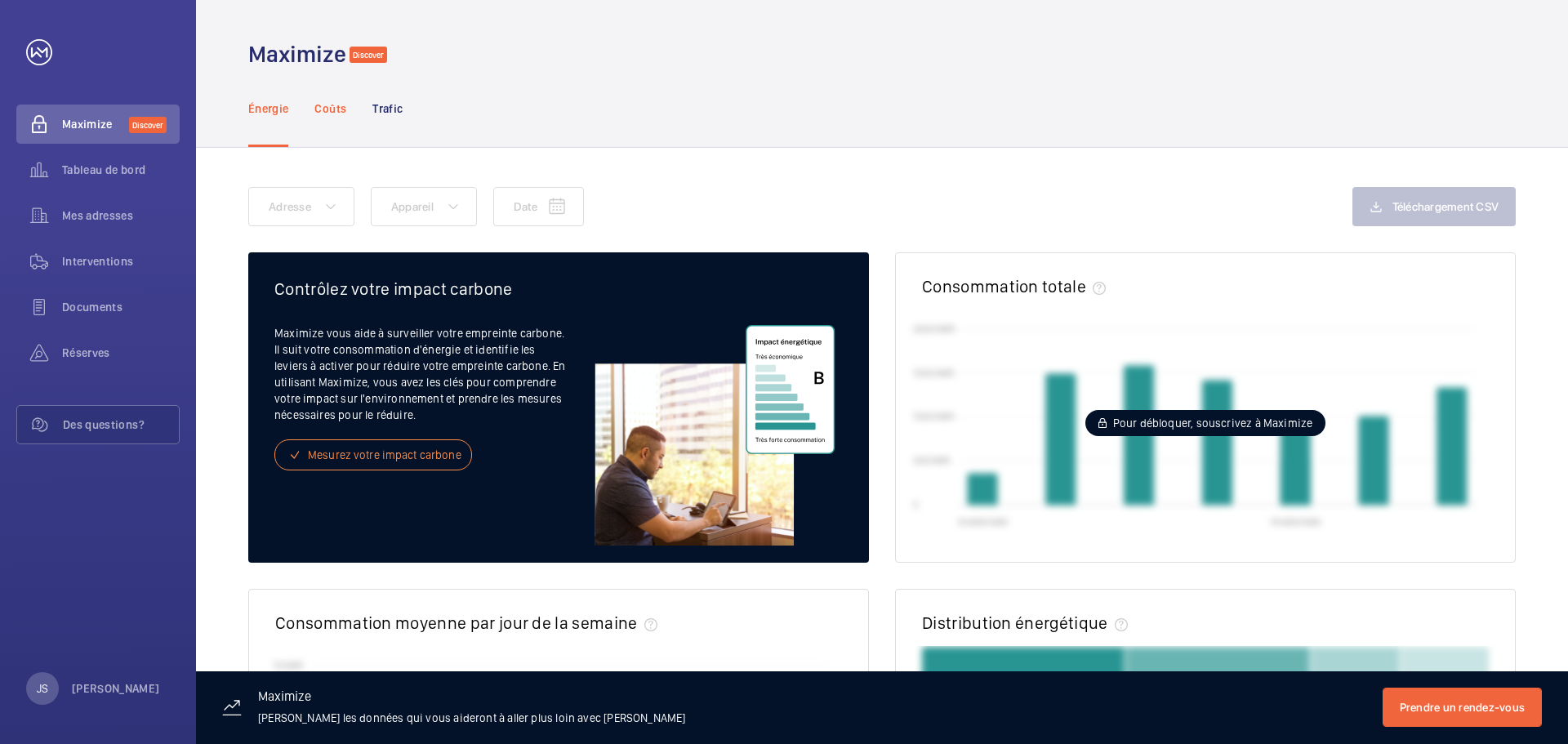
click at [325, 103] on p "Coûts" at bounding box center [330, 109] width 31 height 16
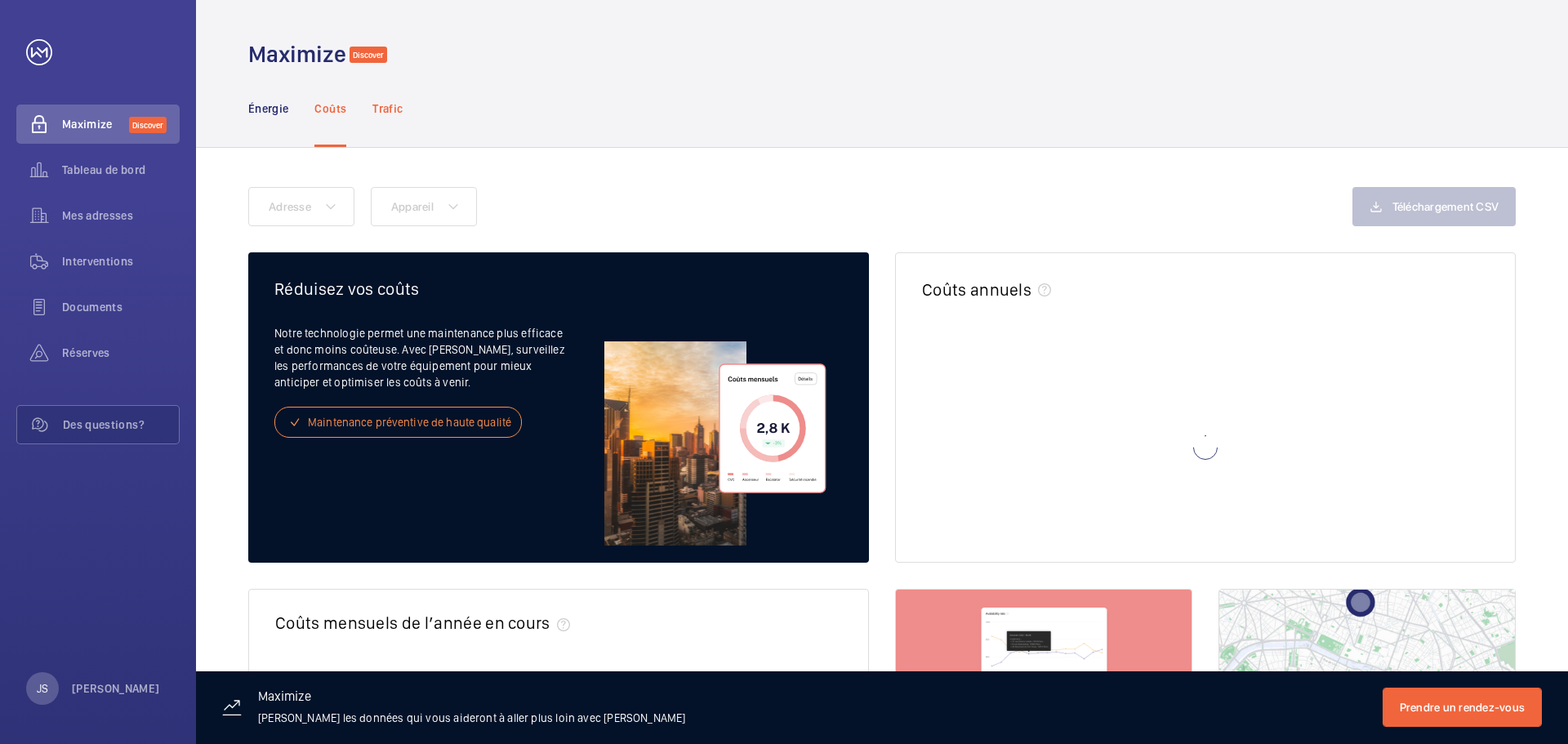
click at [379, 109] on p "Trafic" at bounding box center [388, 109] width 31 height 16
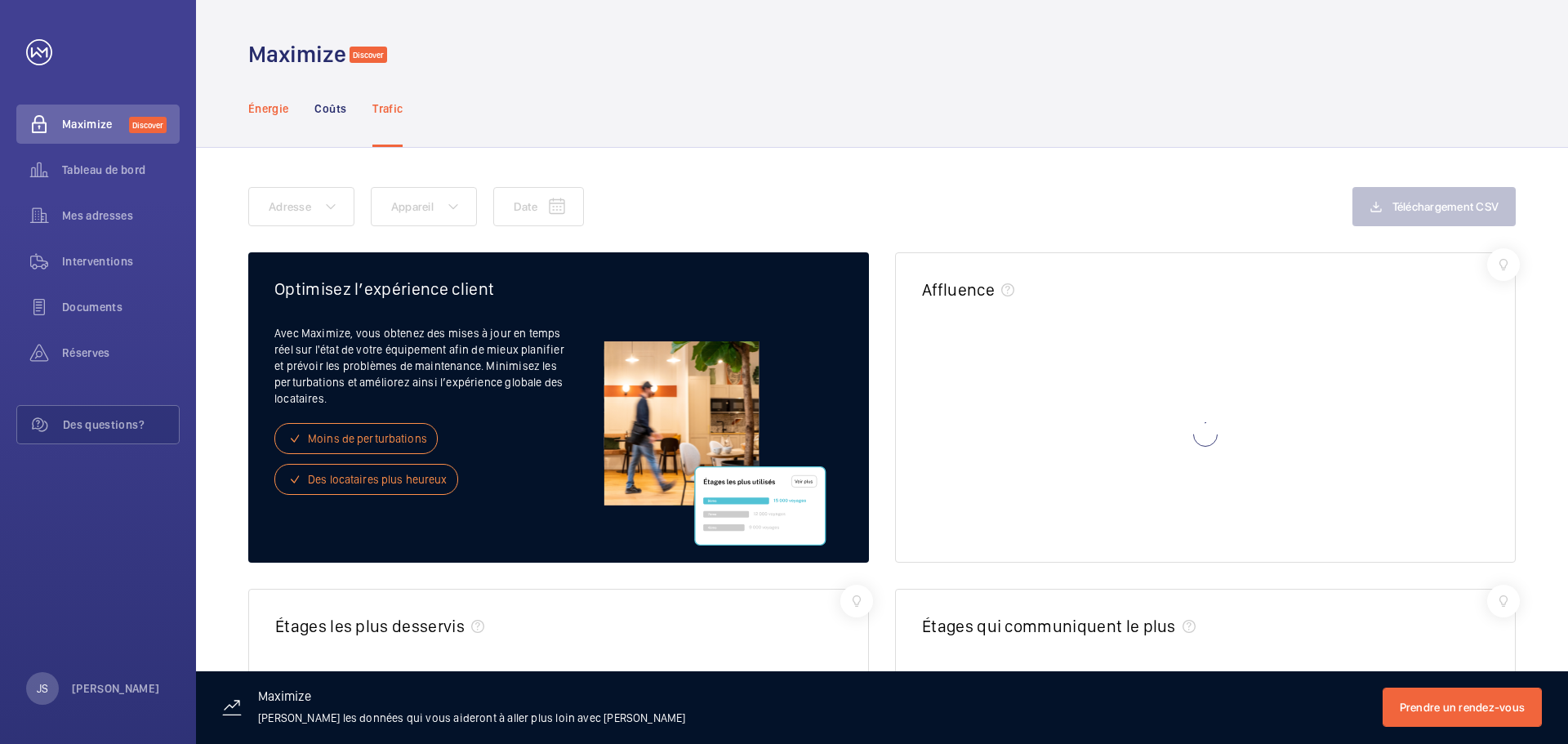
click at [263, 112] on p "Énergie" at bounding box center [268, 109] width 40 height 16
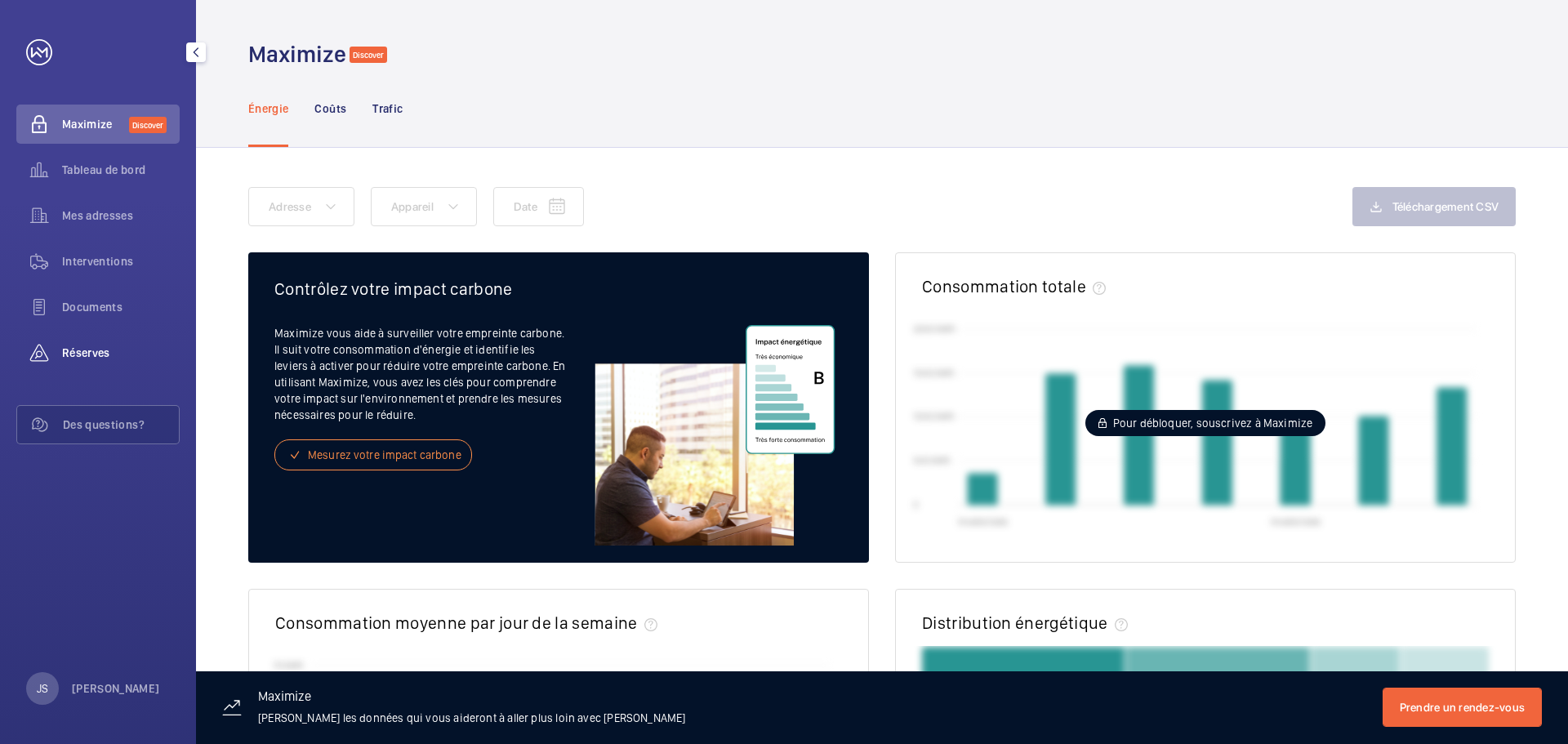
click at [98, 342] on div "Réserves" at bounding box center [98, 354] width 164 height 40
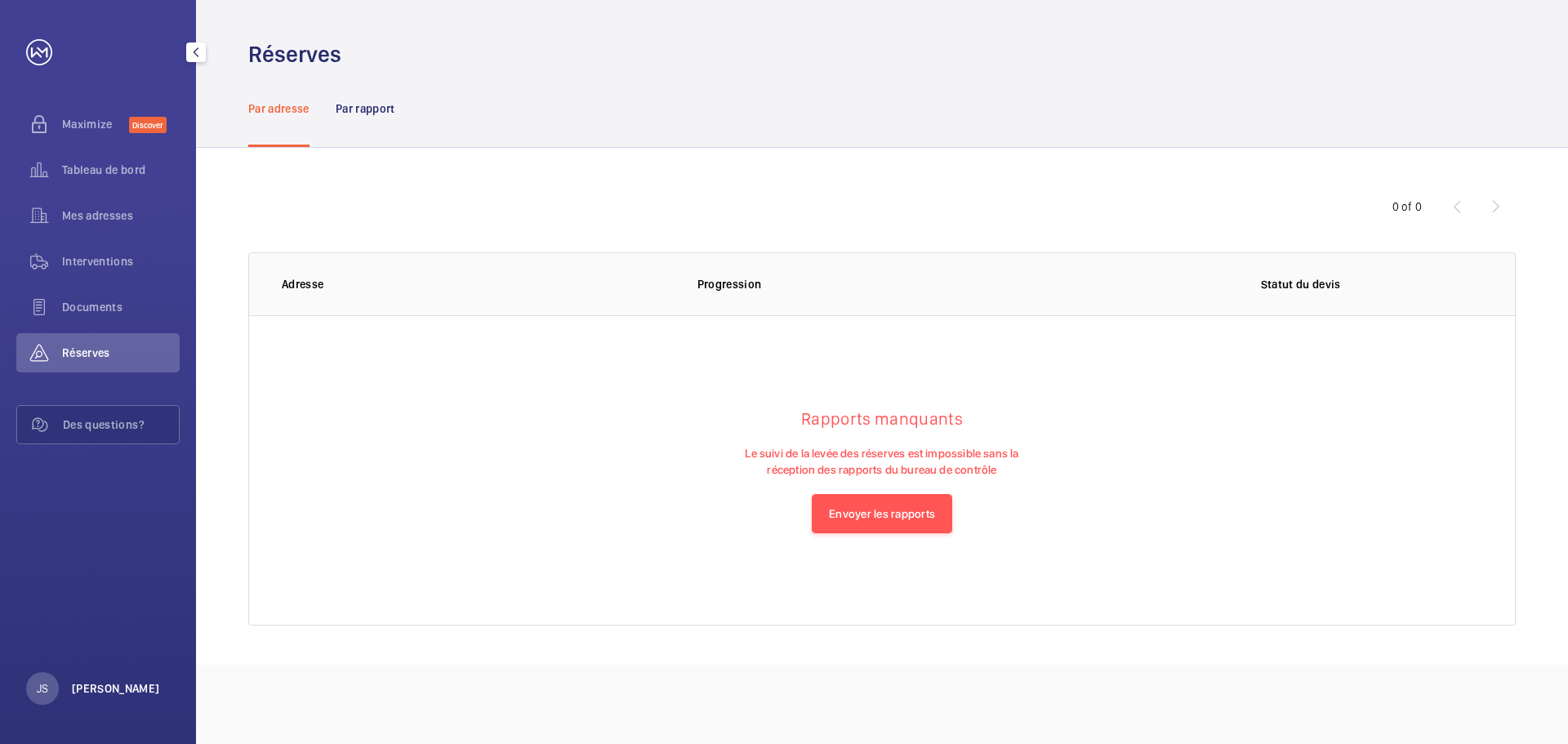
click at [85, 449] on p "[PERSON_NAME]" at bounding box center [116, 688] width 88 height 16
click at [85, 449] on div at bounding box center [784, 372] width 1568 height 744
click at [80, 121] on span "Maximize" at bounding box center [95, 124] width 67 height 16
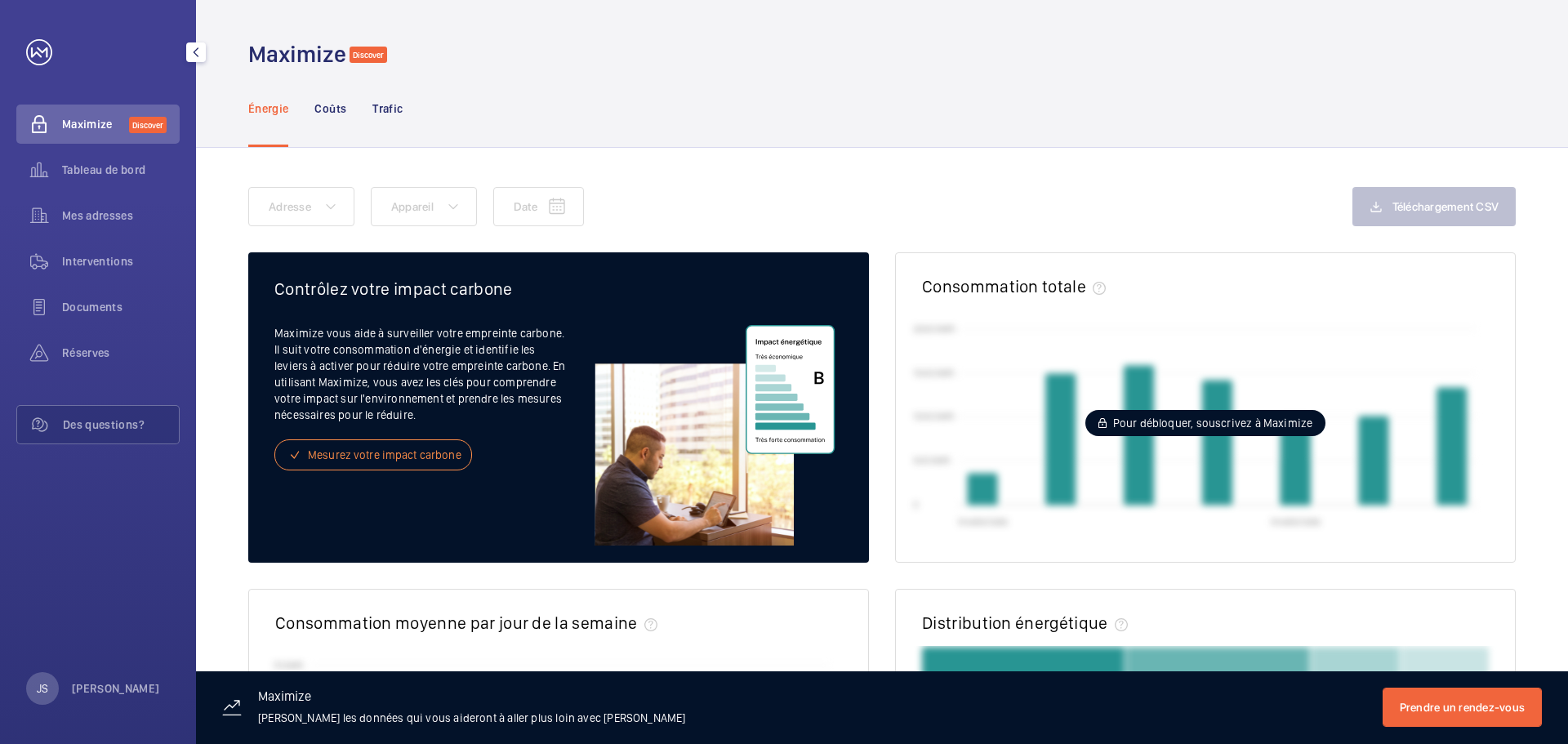
click at [47, 69] on div "Maximize Discover Tableau de bord Mes adresses Interventions Documents Réserves…" at bounding box center [98, 246] width 164 height 412
click at [36, 58] on link at bounding box center [39, 52] width 26 height 26
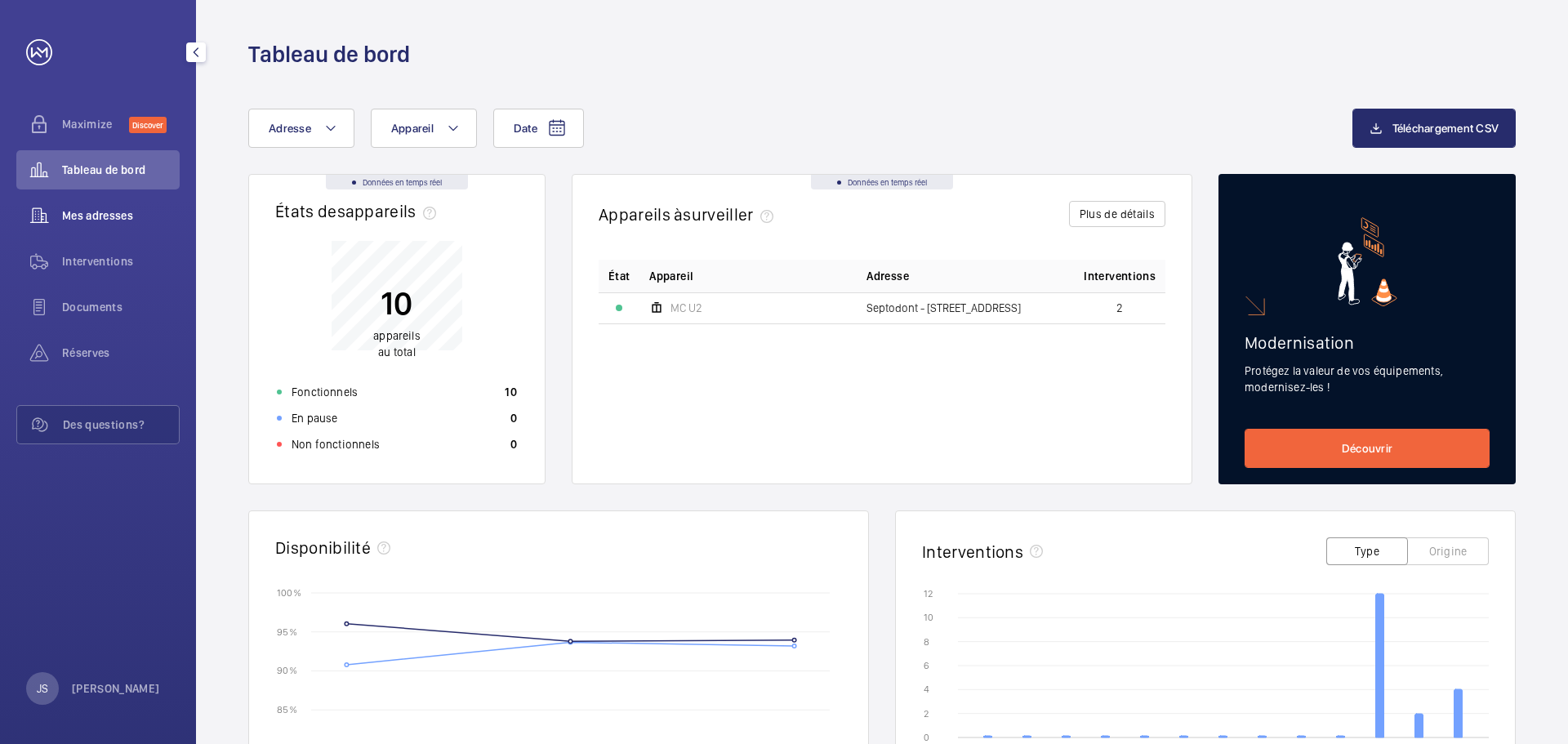
click at [87, 209] on span "Mes adresses" at bounding box center [120, 216] width 118 height 16
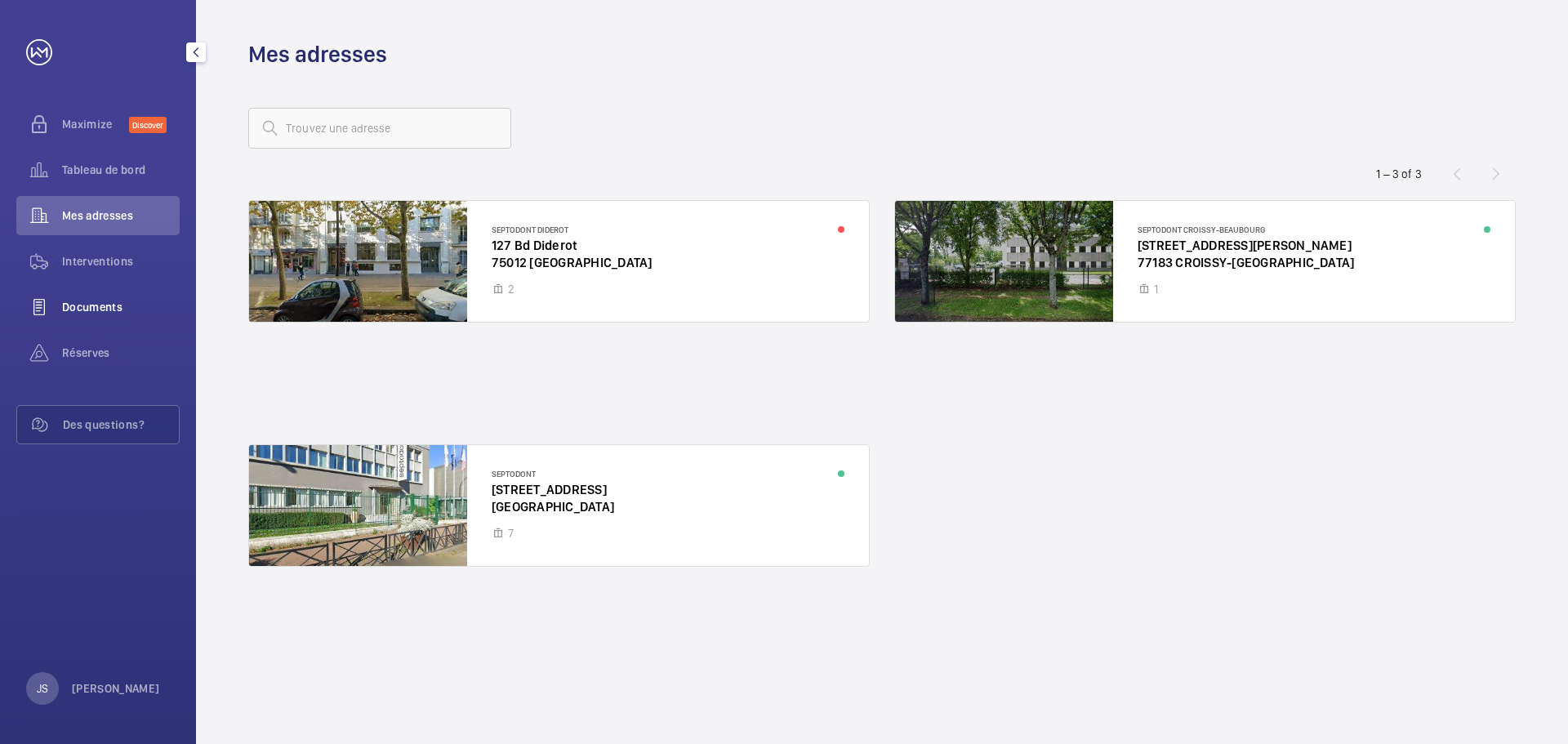
click at [111, 263] on span "Interventions" at bounding box center [120, 262] width 118 height 16
